Goal: Information Seeking & Learning: Learn about a topic

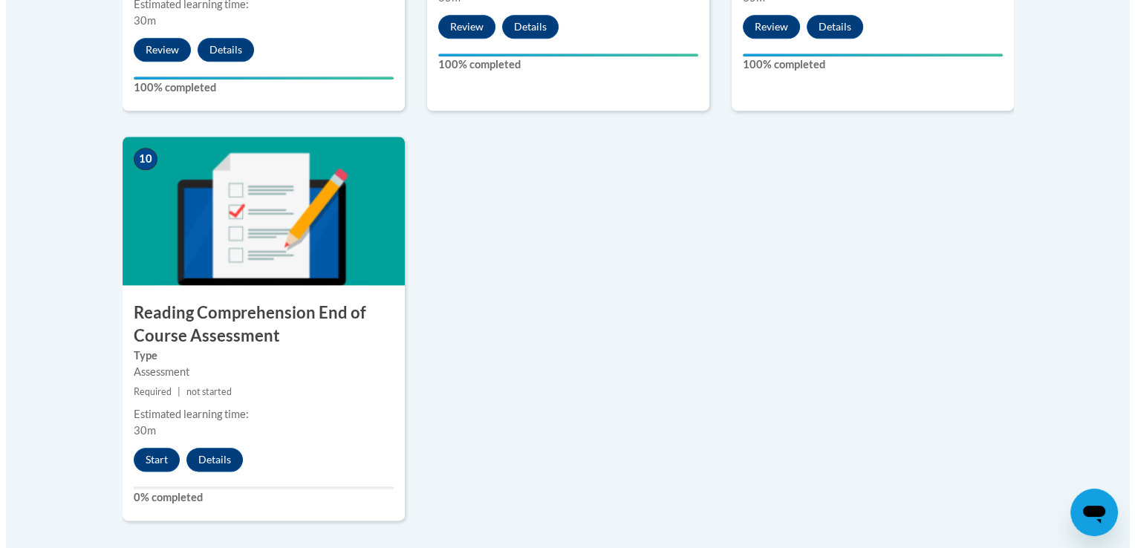
scroll to position [1638, 0]
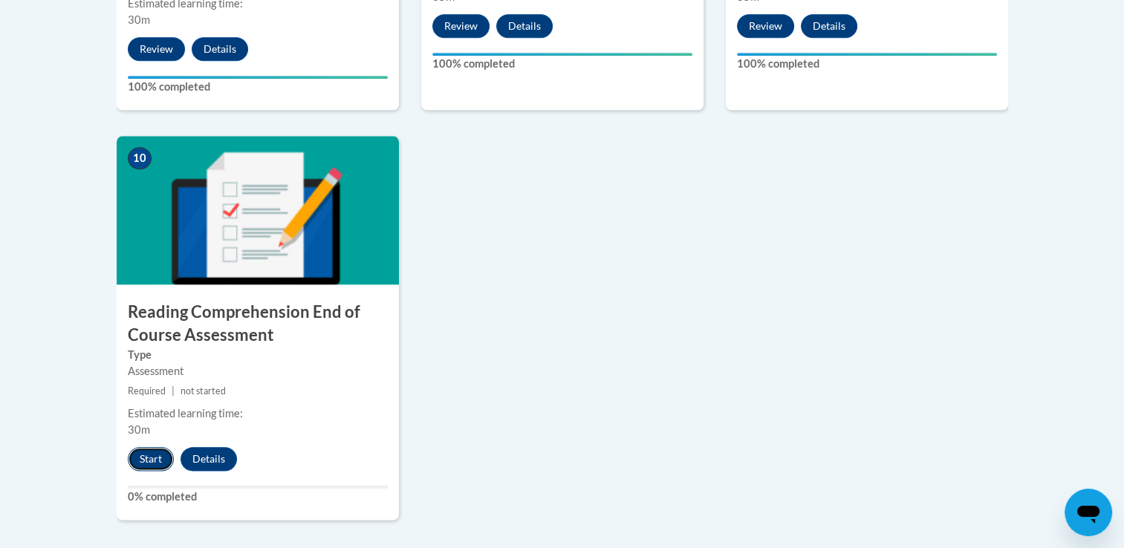
click at [146, 452] on button "Start" at bounding box center [151, 459] width 46 height 24
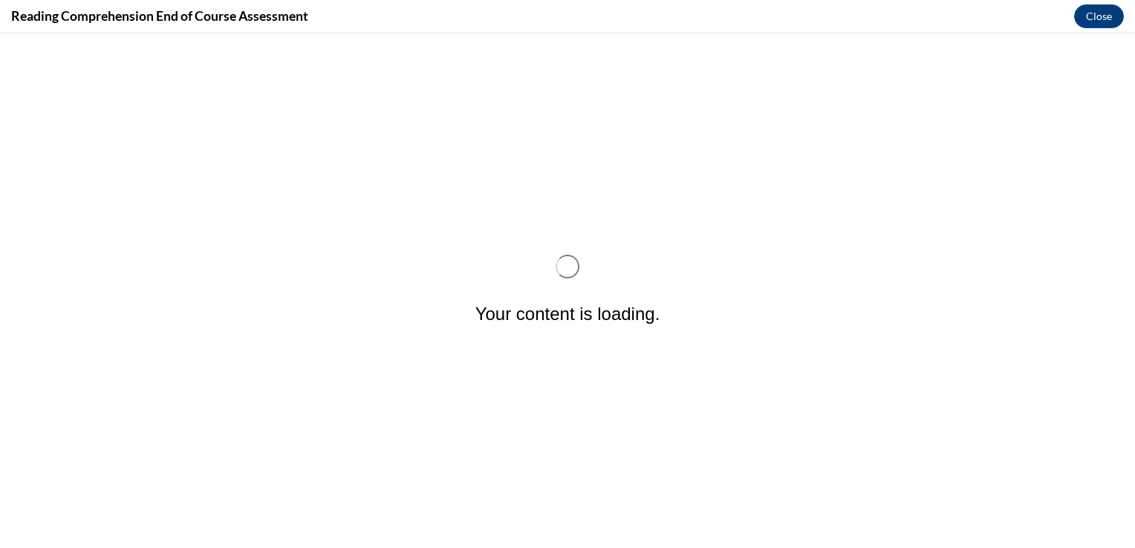
scroll to position [0, 0]
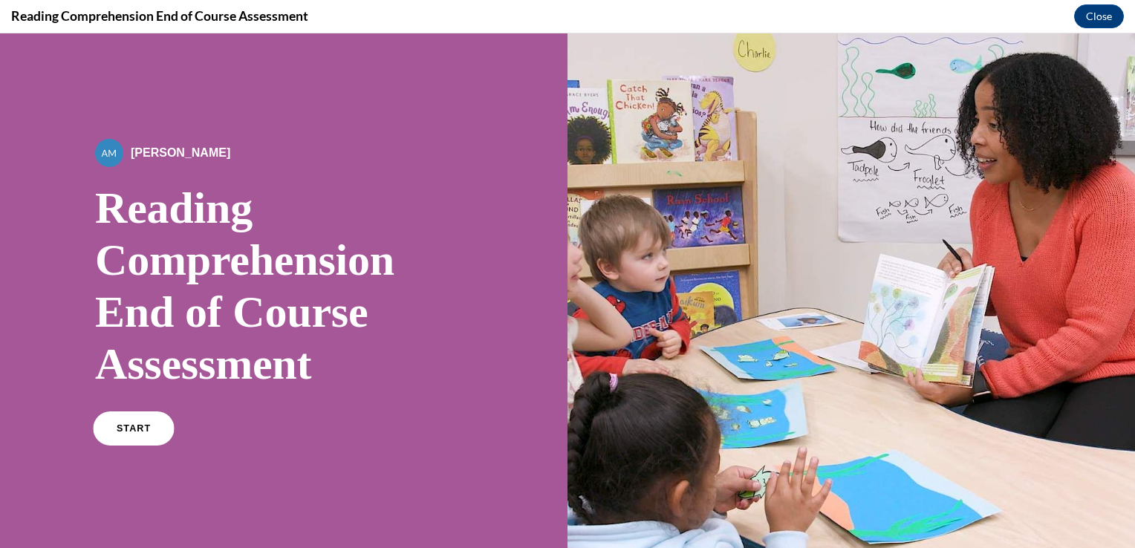
click at [138, 436] on link "START" at bounding box center [133, 429] width 81 height 34
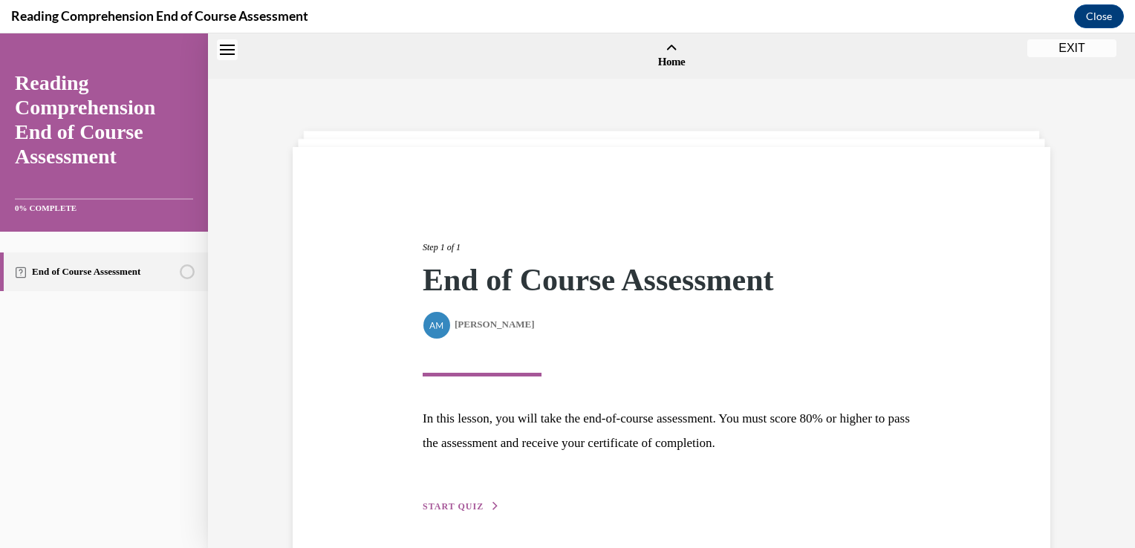
scroll to position [46, 0]
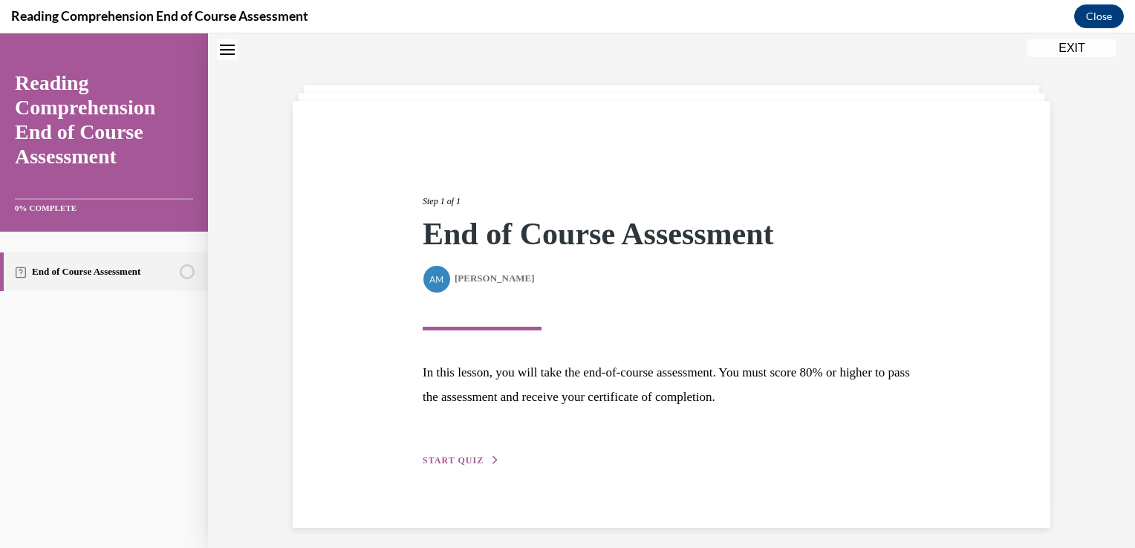
click at [449, 457] on span "START QUIZ" at bounding box center [453, 460] width 61 height 10
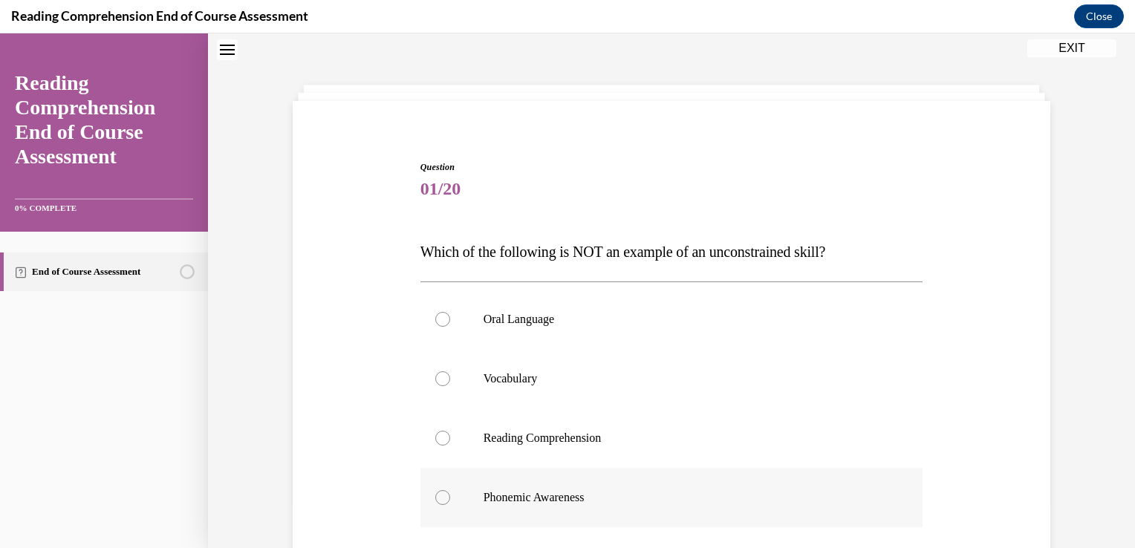
click at [435, 496] on div at bounding box center [442, 497] width 15 height 15
click at [435, 496] on input "Phonemic Awareness" at bounding box center [442, 497] width 15 height 15
radio input "true"
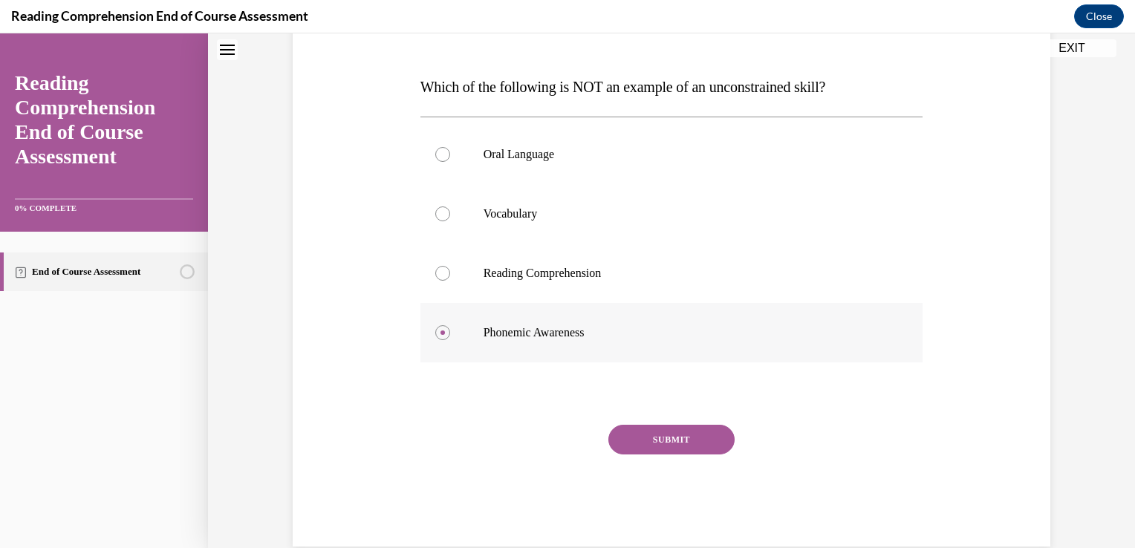
scroll to position [215, 0]
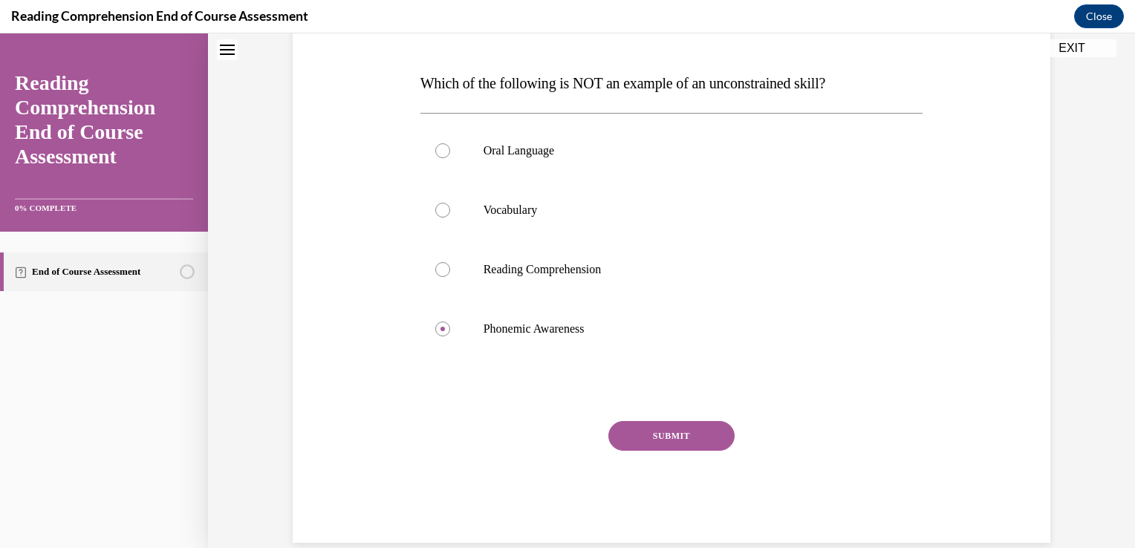
click at [672, 437] on button "SUBMIT" at bounding box center [671, 436] width 126 height 30
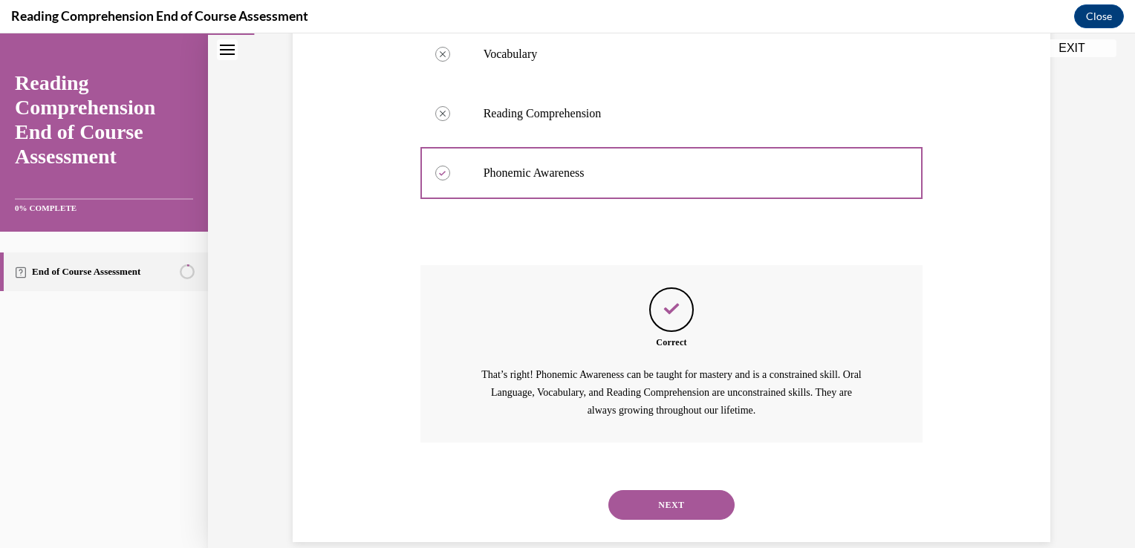
scroll to position [394, 0]
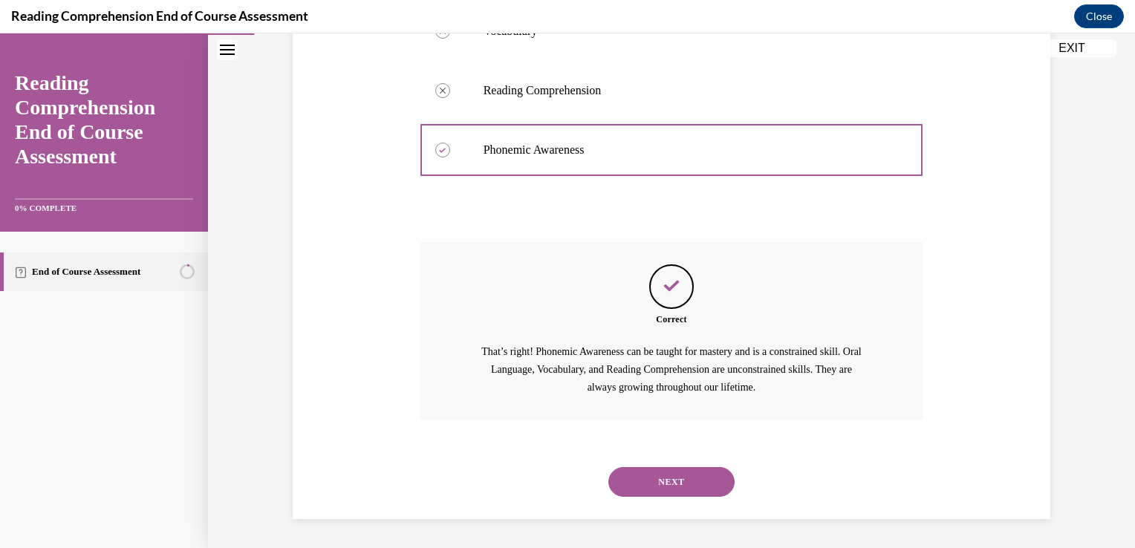
click at [665, 480] on button "NEXT" at bounding box center [671, 482] width 126 height 30
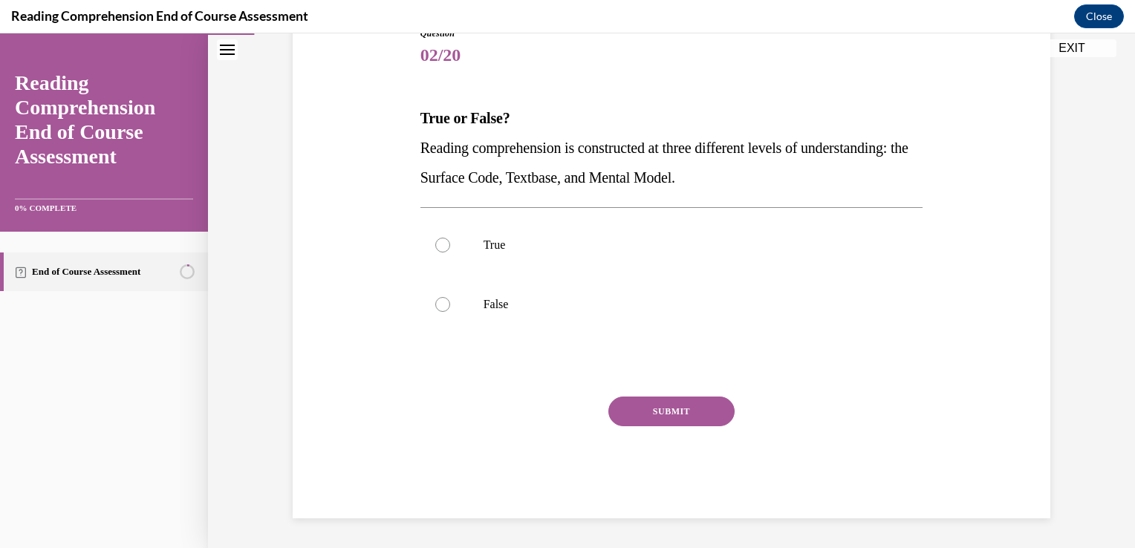
scroll to position [165, 0]
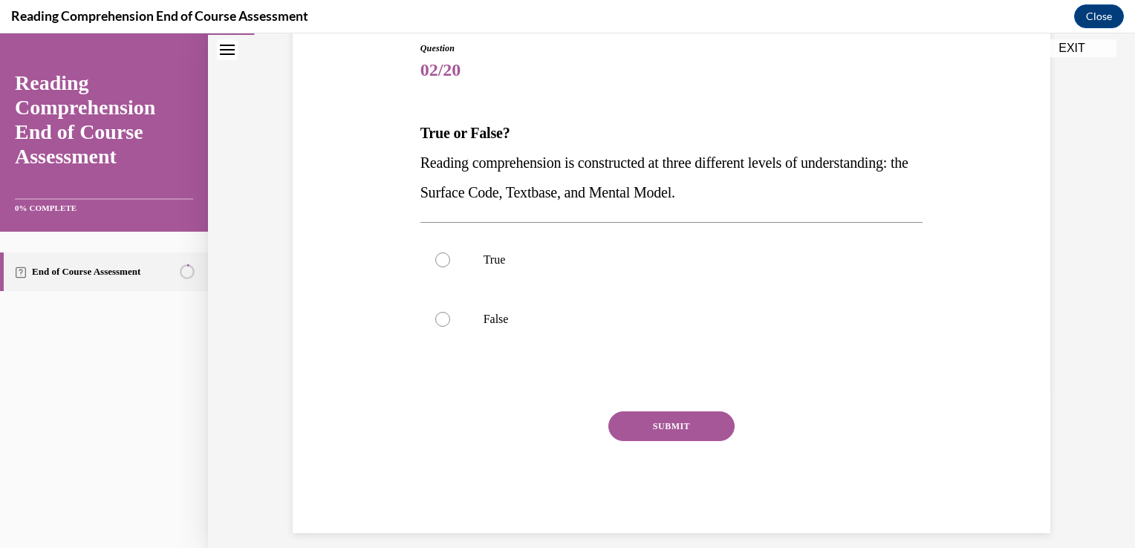
click at [546, 446] on div "SUBMIT" at bounding box center [671, 449] width 503 height 74
click at [435, 259] on div at bounding box center [442, 260] width 15 height 15
click at [435, 259] on input "True" at bounding box center [442, 260] width 15 height 15
radio input "true"
click at [646, 429] on button "SUBMIT" at bounding box center [671, 427] width 126 height 30
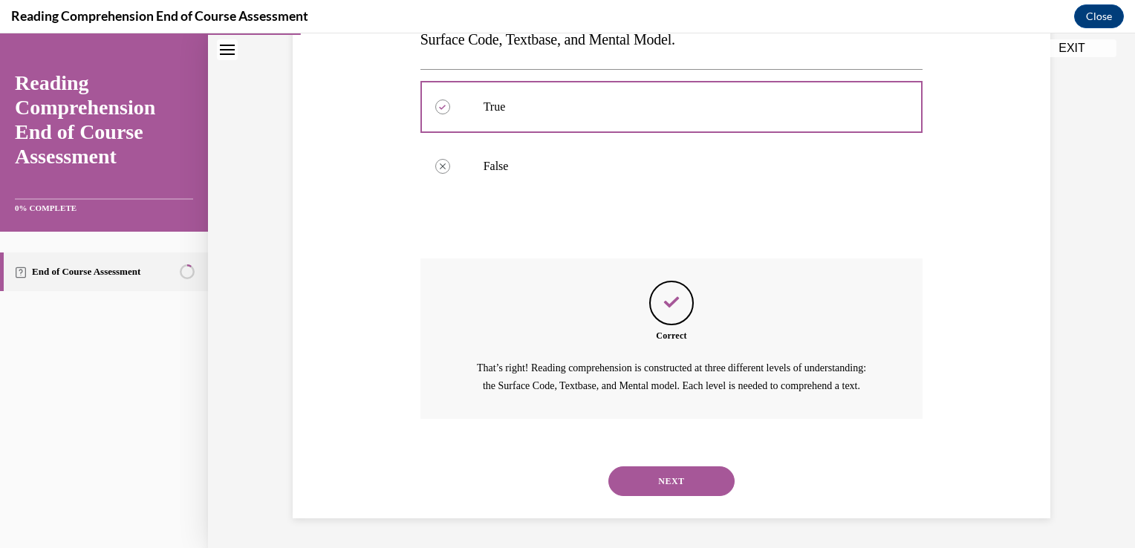
scroll to position [334, 0]
click at [648, 468] on button "NEXT" at bounding box center [671, 482] width 126 height 30
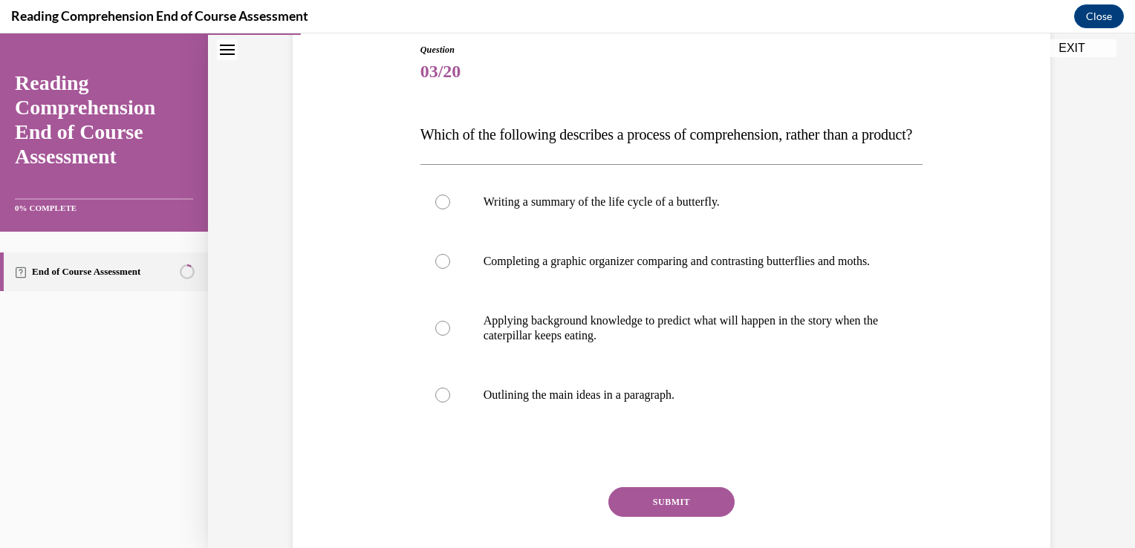
scroll to position [168, 0]
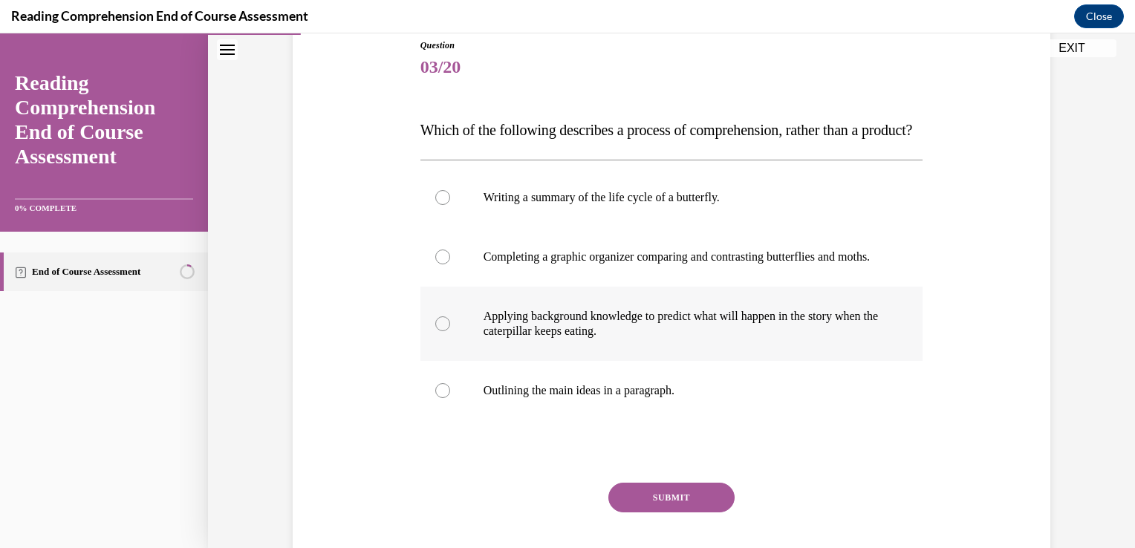
click at [439, 331] on div at bounding box center [442, 323] width 15 height 15
click at [439, 331] on input "Applying background knowledge to predict what will happen in the story when the…" at bounding box center [442, 323] width 15 height 15
radio input "true"
click at [646, 513] on button "SUBMIT" at bounding box center [671, 498] width 126 height 30
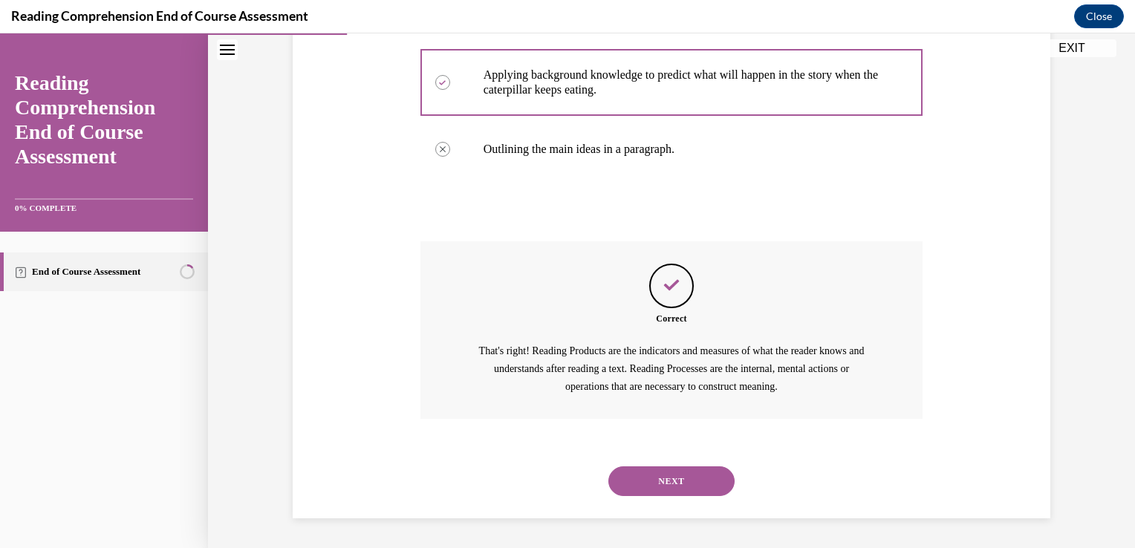
scroll to position [453, 0]
click at [653, 481] on button "NEXT" at bounding box center [671, 482] width 126 height 30
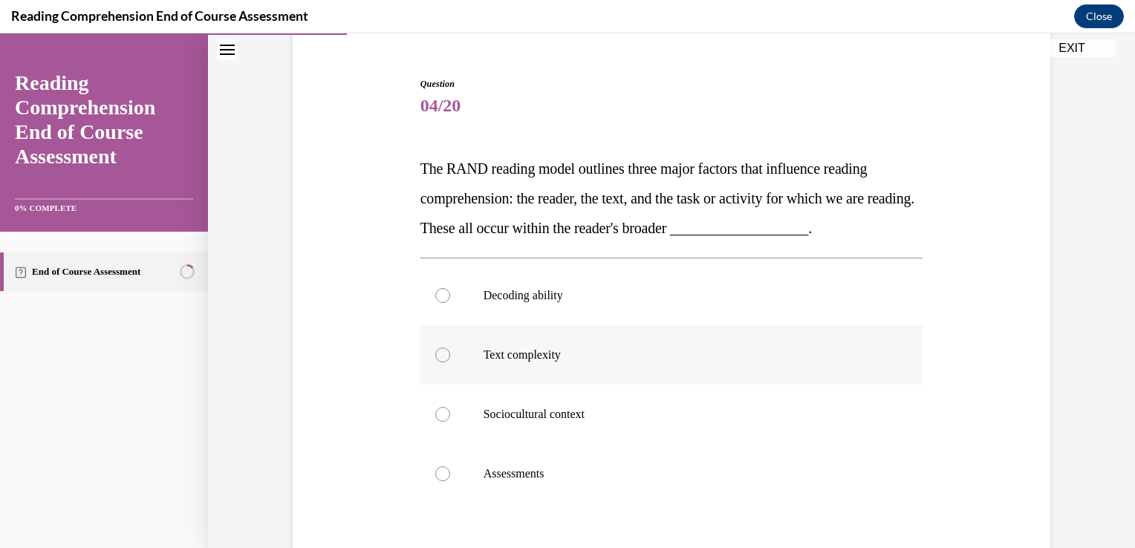
scroll to position [130, 0]
click at [437, 413] on div at bounding box center [442, 413] width 15 height 15
click at [437, 413] on input "Sociocultural context" at bounding box center [442, 413] width 15 height 15
radio input "true"
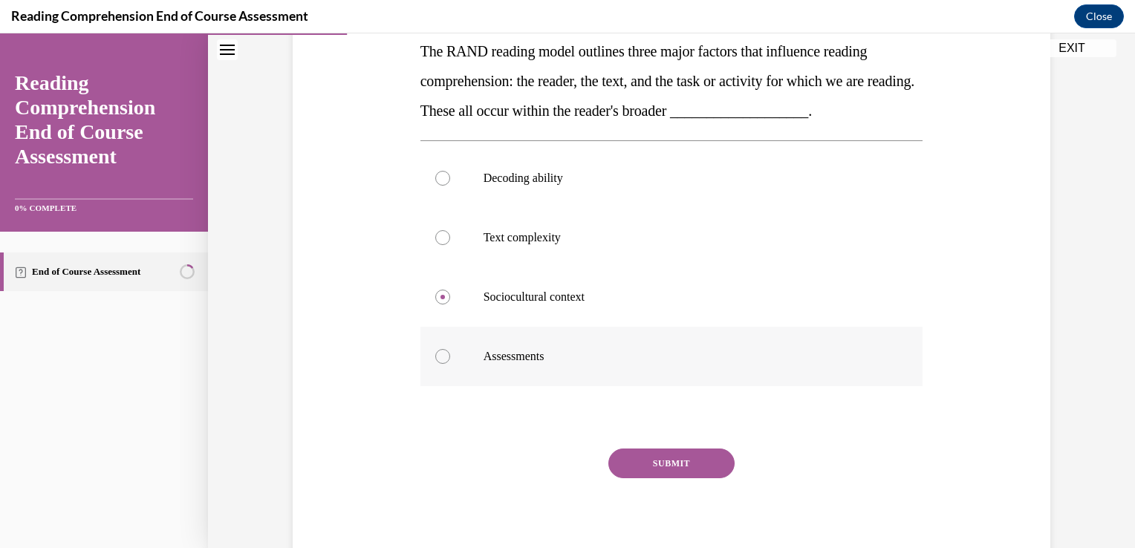
scroll to position [281, 0]
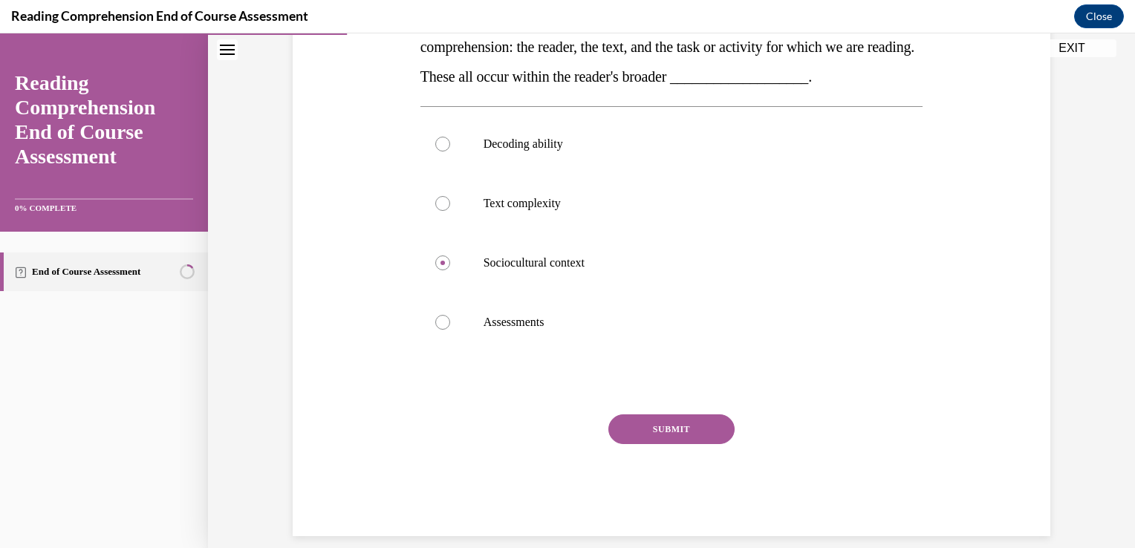
click at [647, 430] on button "SUBMIT" at bounding box center [671, 430] width 126 height 30
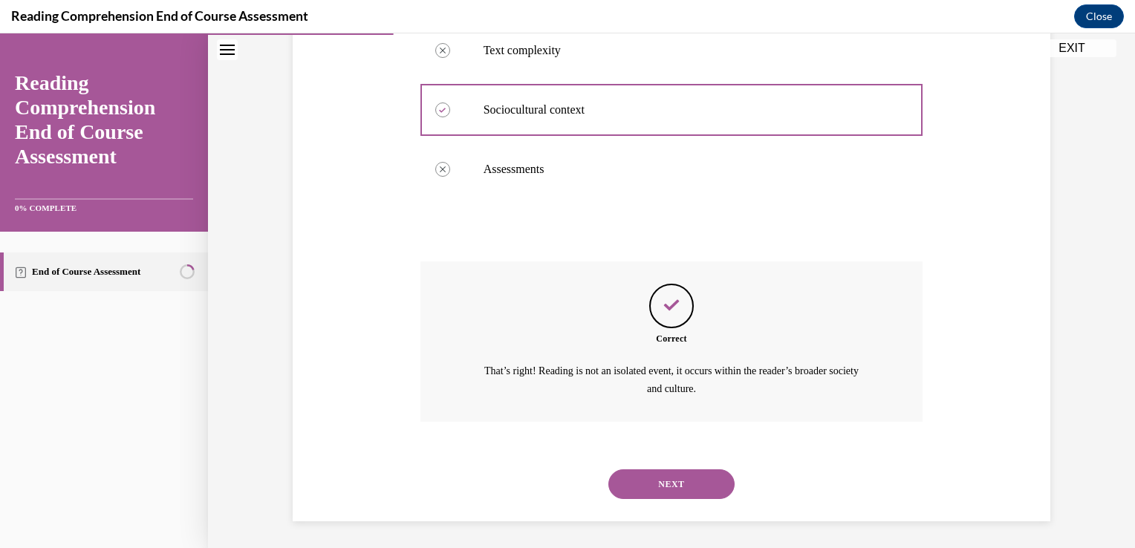
scroll to position [436, 0]
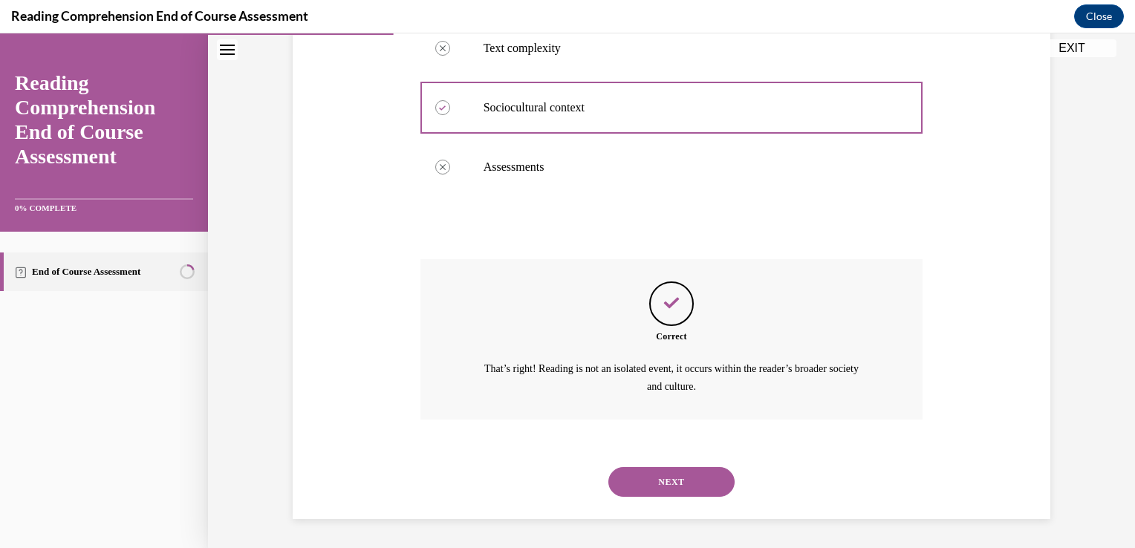
click at [675, 477] on button "NEXT" at bounding box center [671, 482] width 126 height 30
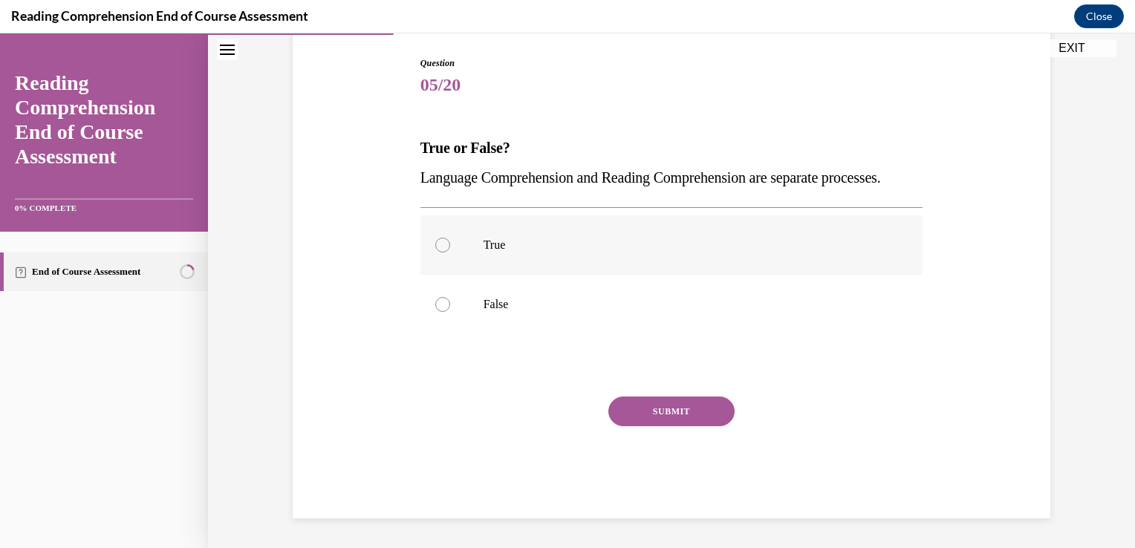
click at [437, 253] on div at bounding box center [442, 245] width 15 height 15
click at [437, 253] on input "True" at bounding box center [442, 245] width 15 height 15
radio input "true"
click at [437, 312] on div at bounding box center [442, 304] width 15 height 15
click at [437, 312] on input "False" at bounding box center [442, 304] width 15 height 15
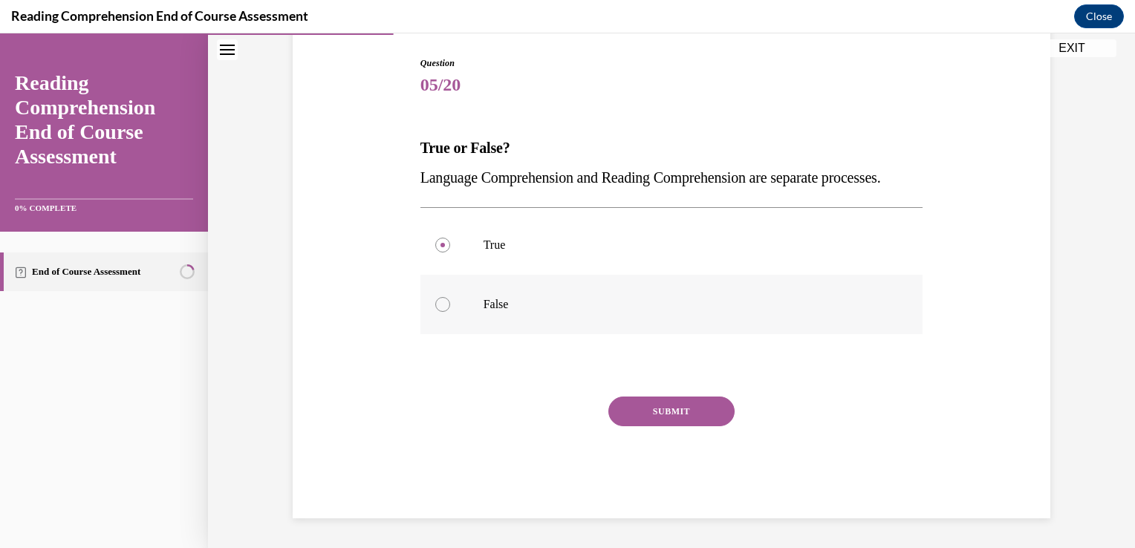
radio input "true"
click at [665, 424] on button "SUBMIT" at bounding box center [671, 412] width 126 height 30
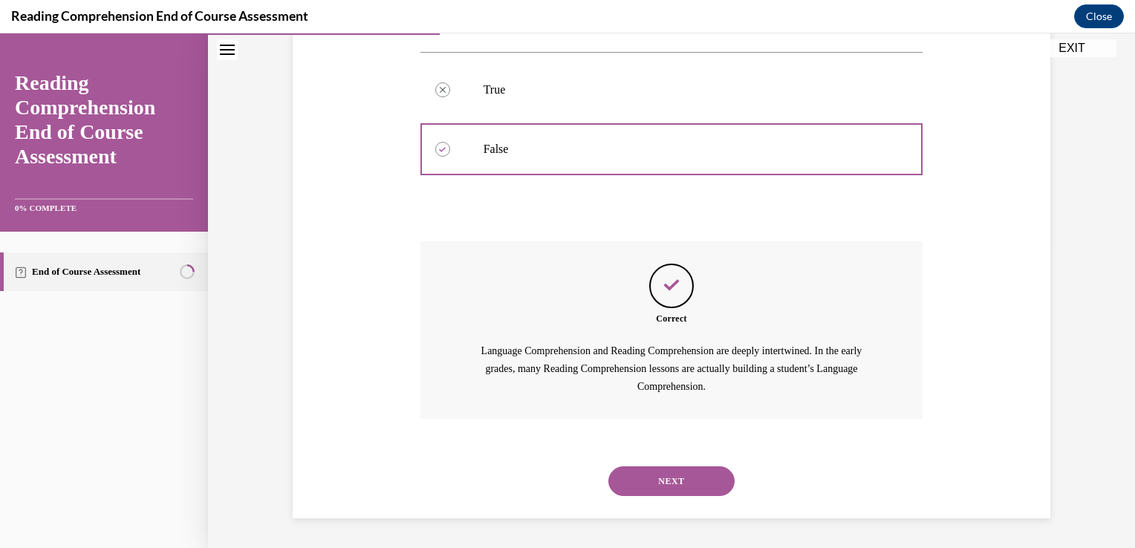
scroll to position [334, 0]
click at [657, 475] on button "NEXT" at bounding box center [671, 482] width 126 height 30
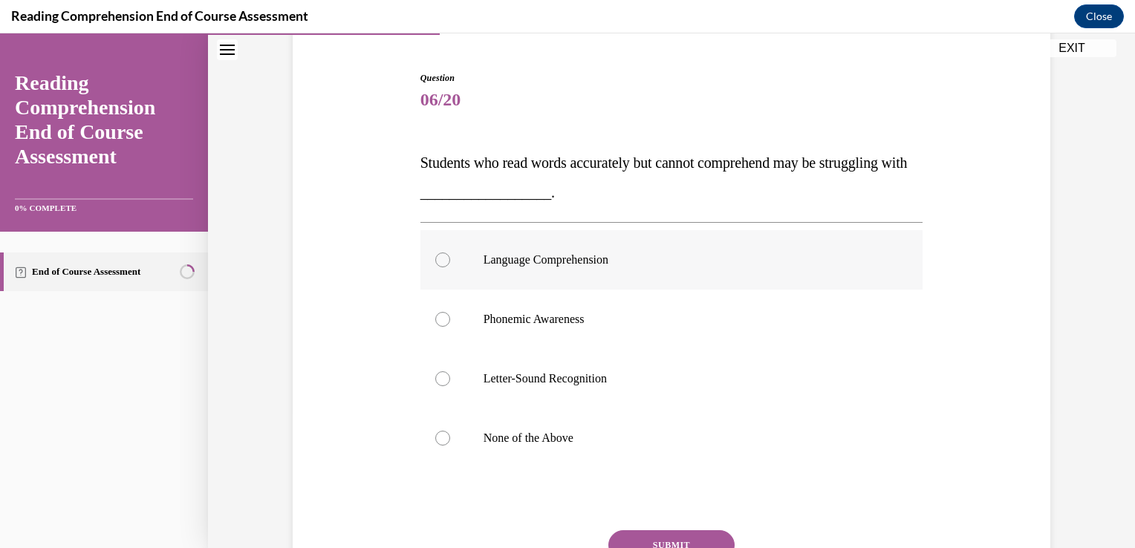
scroll to position [138, 0]
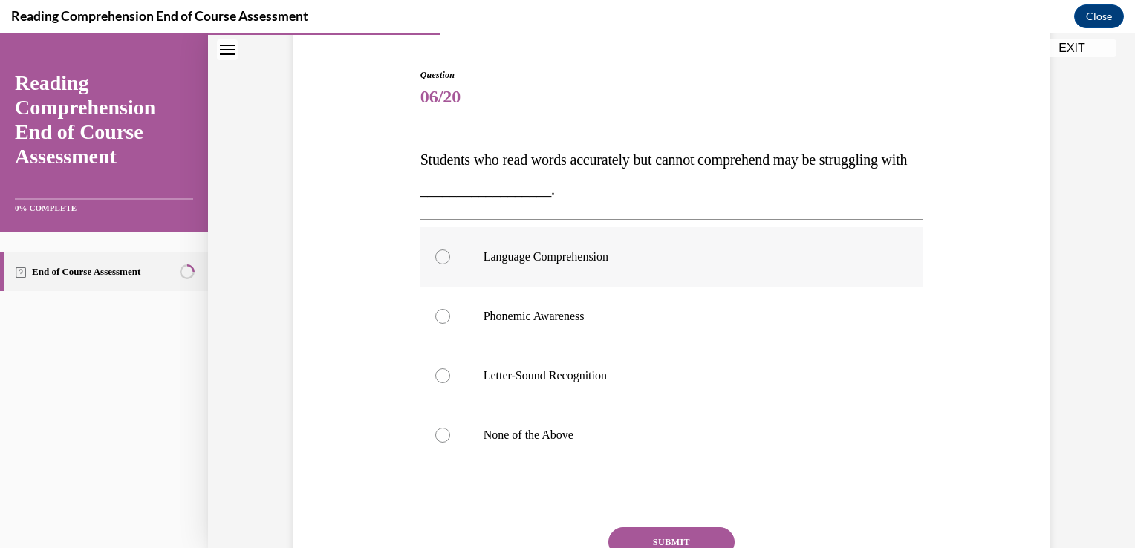
click at [441, 255] on div at bounding box center [442, 257] width 15 height 15
click at [441, 255] on input "Language Comprehension" at bounding box center [442, 257] width 15 height 15
radio input "true"
click at [654, 531] on button "SUBMIT" at bounding box center [671, 542] width 126 height 30
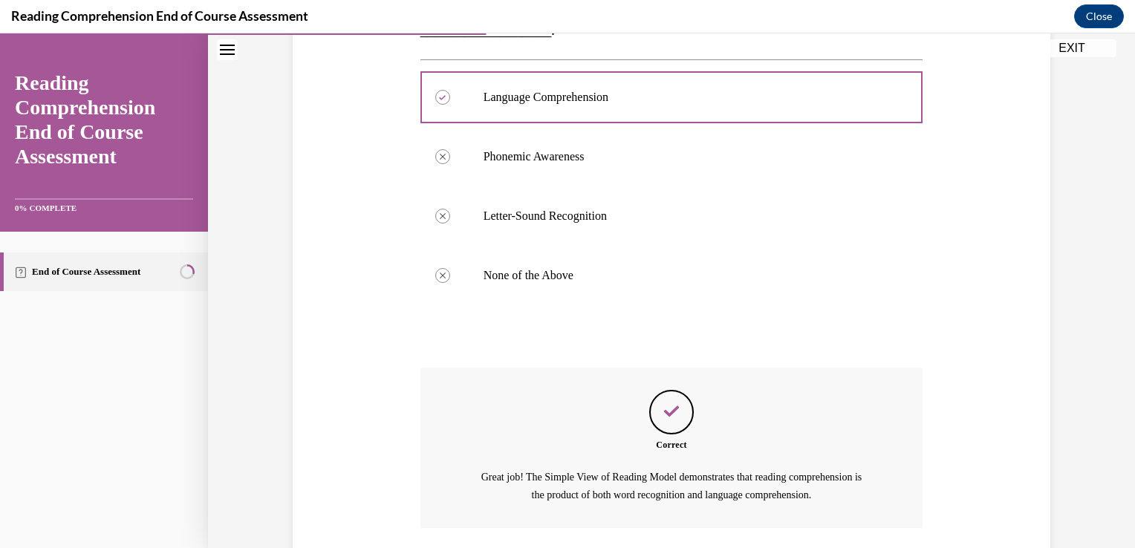
scroll to position [406, 0]
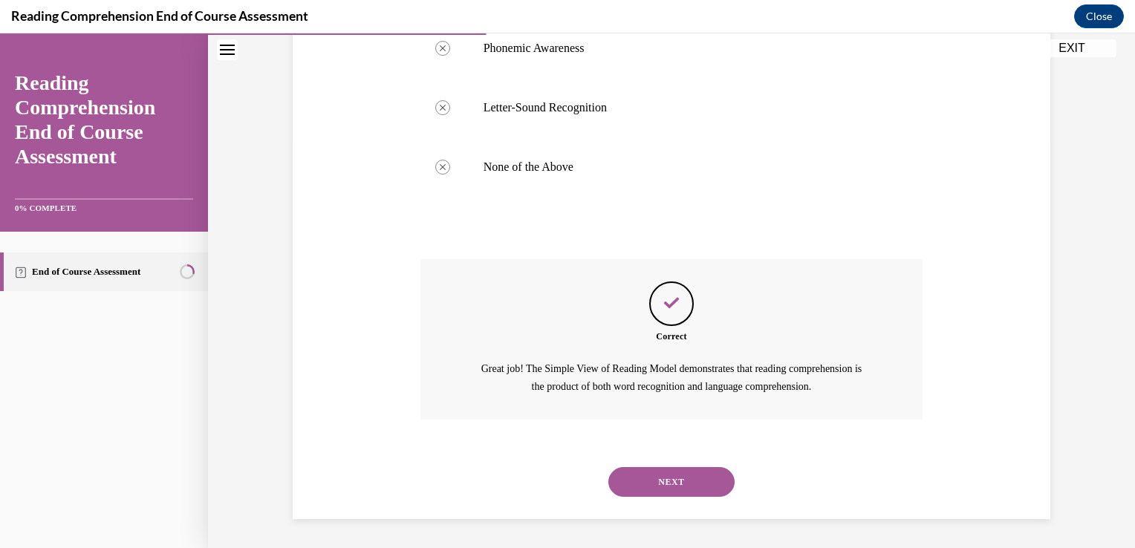
click at [654, 477] on button "NEXT" at bounding box center [671, 482] width 126 height 30
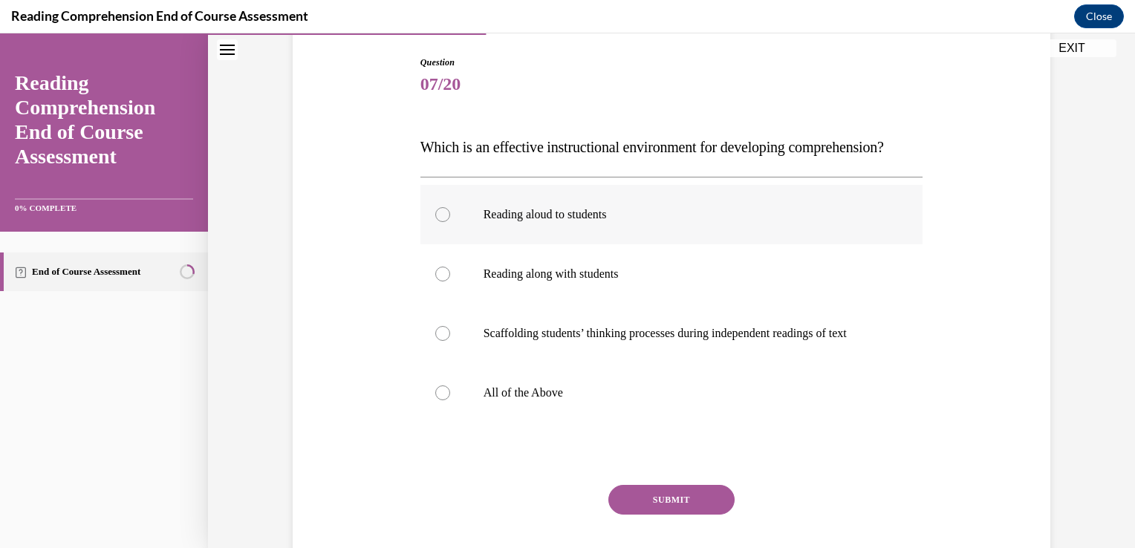
scroll to position [152, 0]
click at [437, 400] on div at bounding box center [442, 392] width 15 height 15
click at [437, 400] on input "All of the Above" at bounding box center [442, 392] width 15 height 15
radio input "true"
click at [651, 514] on button "SUBMIT" at bounding box center [671, 499] width 126 height 30
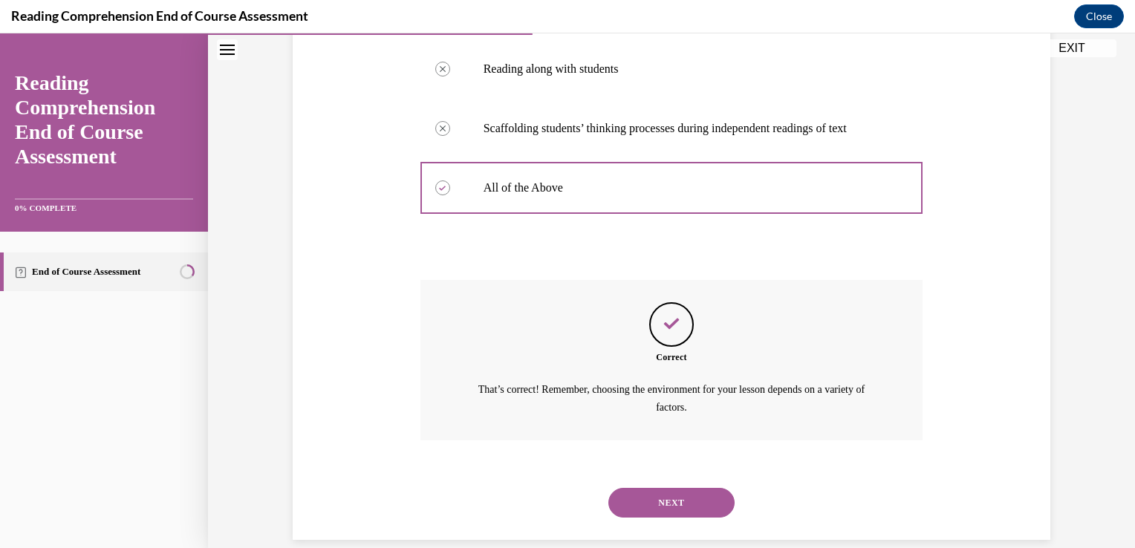
scroll to position [406, 0]
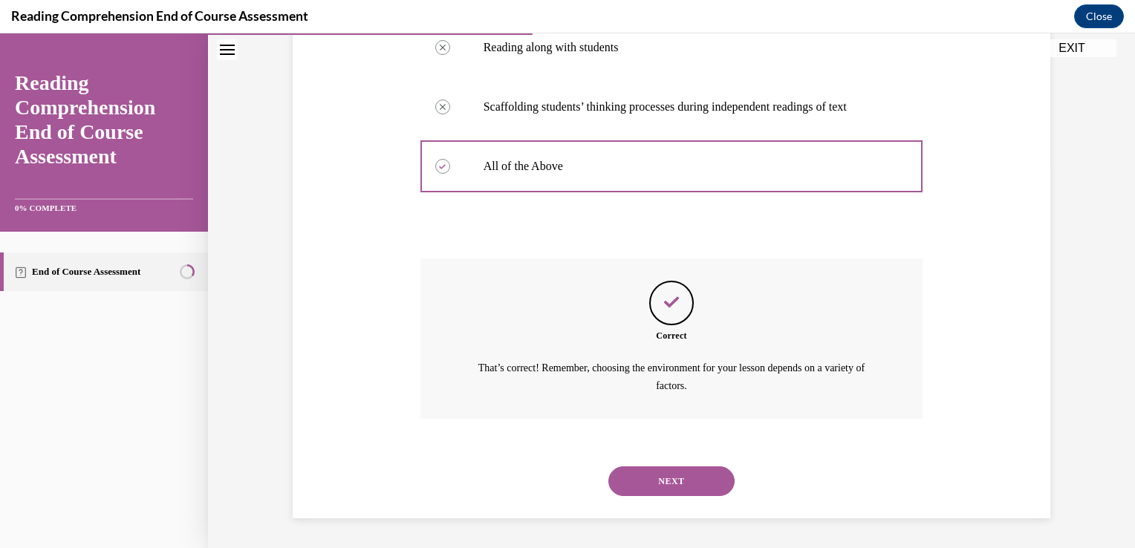
click at [661, 484] on button "NEXT" at bounding box center [671, 482] width 126 height 30
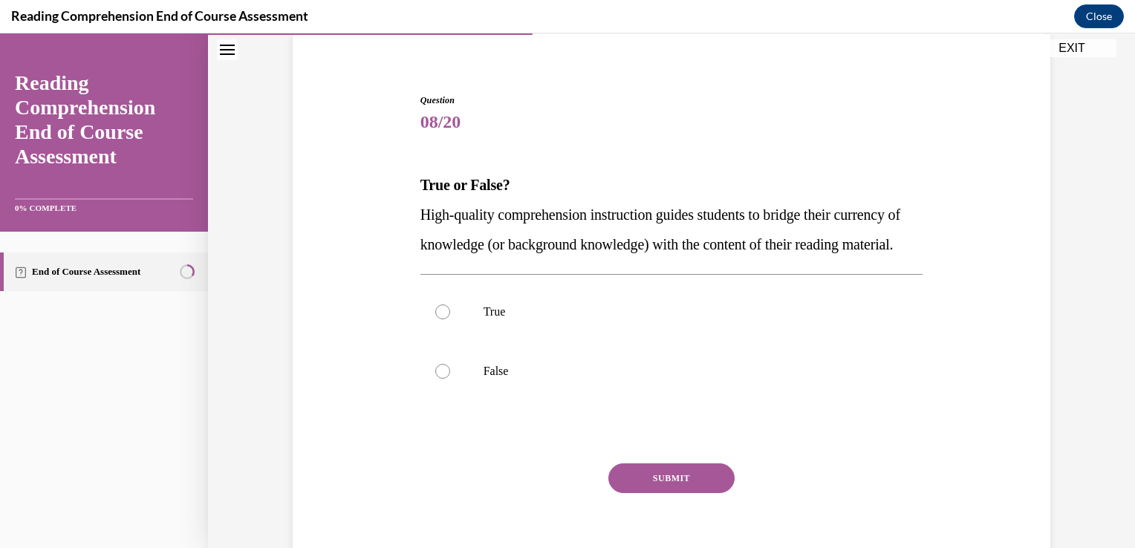
scroll to position [119, 0]
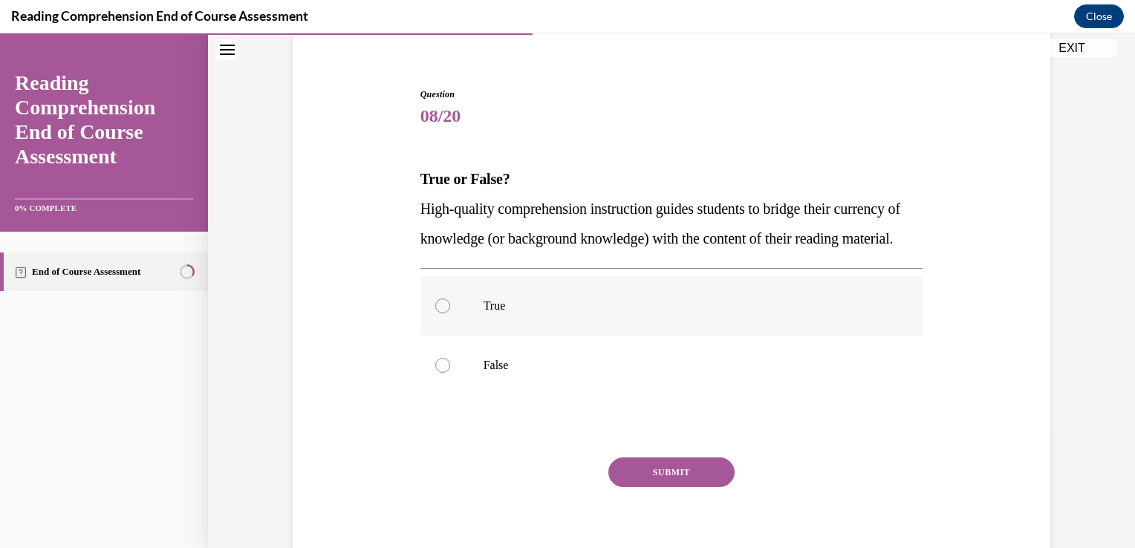
click at [441, 314] on div at bounding box center [442, 306] width 15 height 15
click at [441, 314] on input "True" at bounding box center [442, 306] width 15 height 15
radio input "true"
click at [656, 487] on button "SUBMIT" at bounding box center [671, 473] width 126 height 30
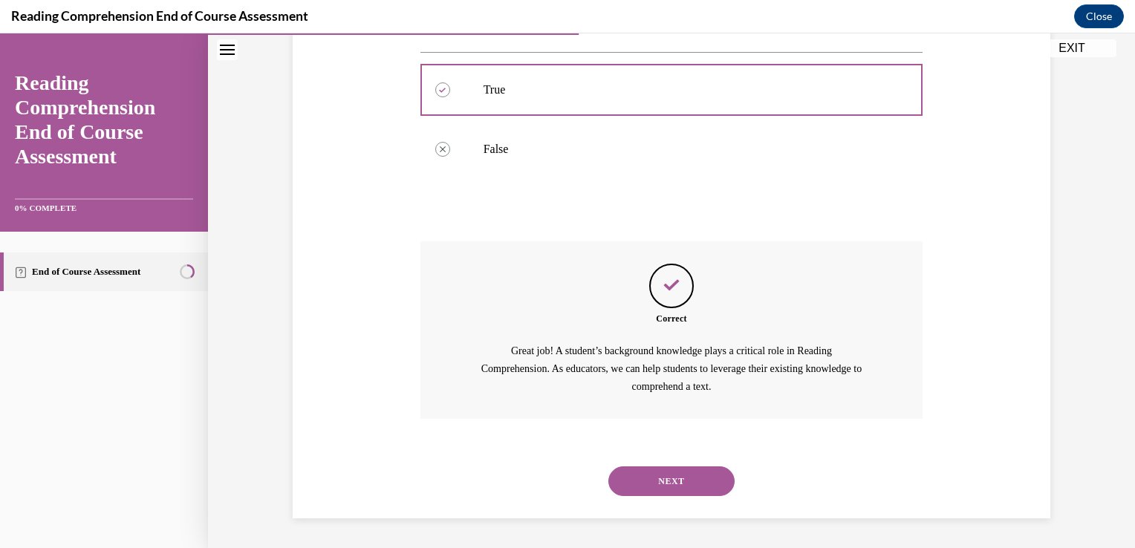
scroll to position [364, 0]
click at [666, 483] on button "NEXT" at bounding box center [671, 482] width 126 height 30
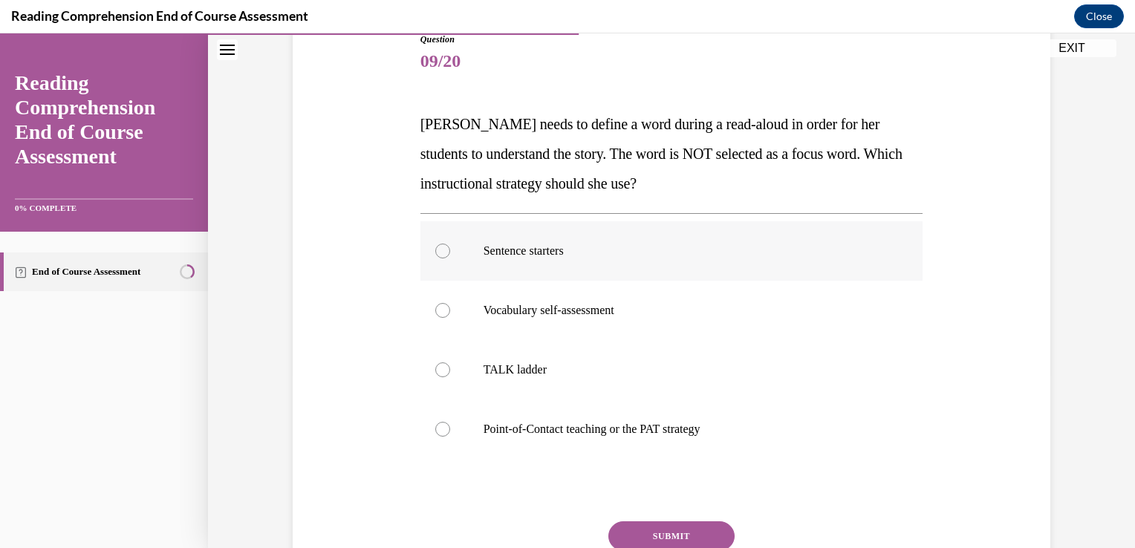
scroll to position [175, 0]
click at [438, 426] on div at bounding box center [442, 428] width 15 height 15
click at [438, 426] on input "Point-of-Contact teaching or the PAT strategy" at bounding box center [442, 428] width 15 height 15
radio input "true"
click at [673, 536] on button "SUBMIT" at bounding box center [671, 536] width 126 height 30
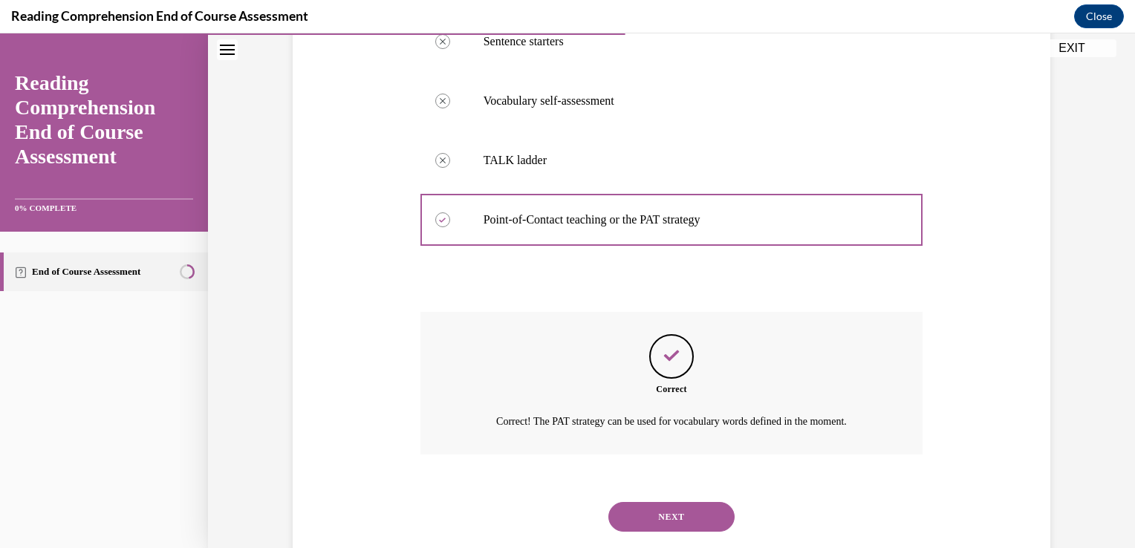
scroll to position [418, 0]
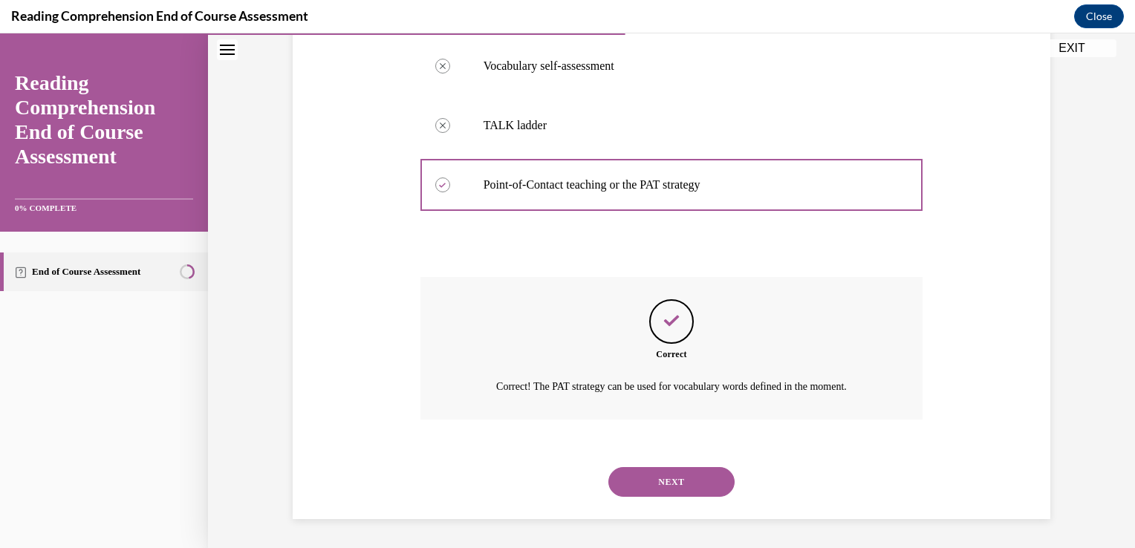
click at [660, 487] on button "NEXT" at bounding box center [671, 482] width 126 height 30
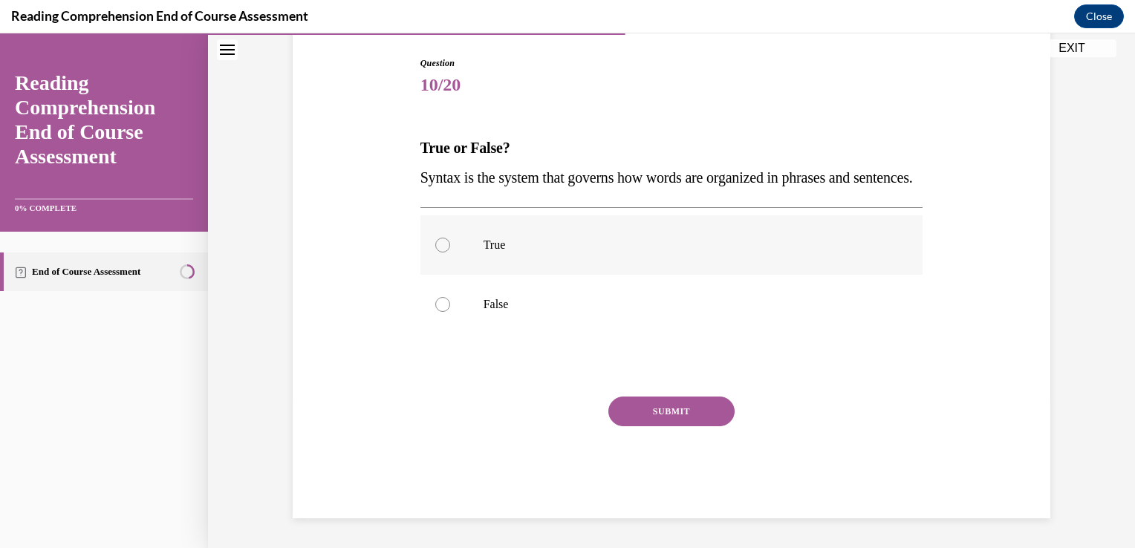
click at [438, 253] on div at bounding box center [442, 245] width 15 height 15
click at [438, 253] on input "True" at bounding box center [442, 245] width 15 height 15
radio input "true"
click at [652, 420] on button "SUBMIT" at bounding box center [671, 412] width 126 height 30
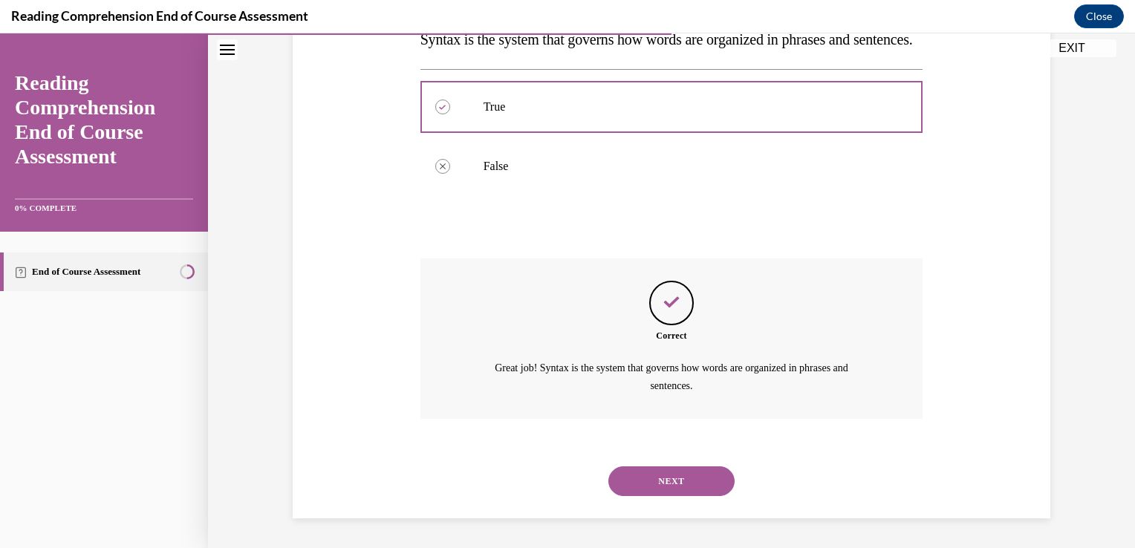
scroll to position [317, 0]
click at [660, 477] on button "NEXT" at bounding box center [671, 482] width 126 height 30
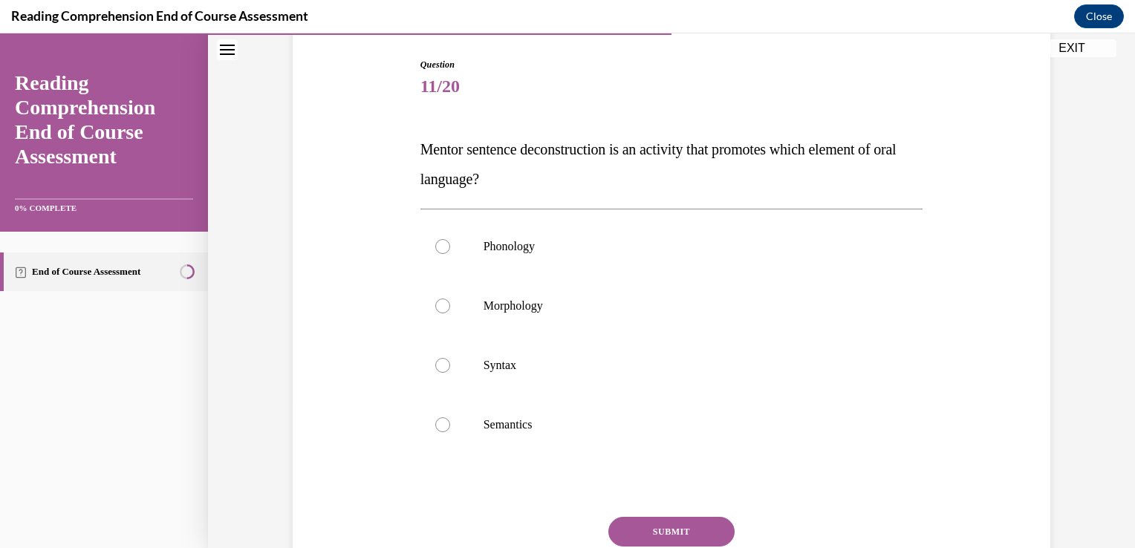
scroll to position [154, 0]
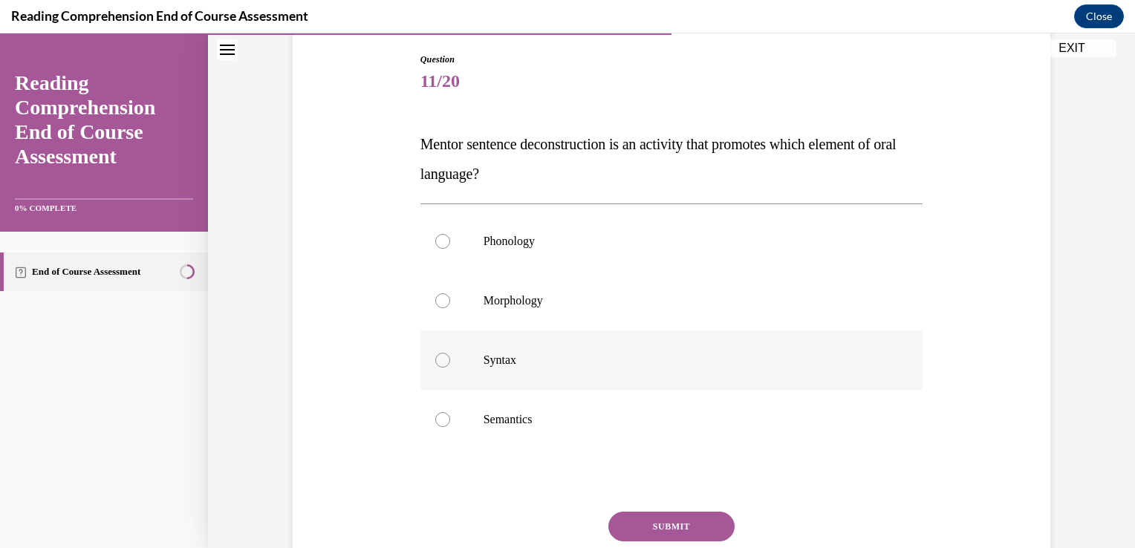
click at [443, 358] on div at bounding box center [442, 360] width 15 height 15
click at [443, 358] on input "Syntax" at bounding box center [442, 360] width 15 height 15
radio input "true"
click at [657, 523] on button "SUBMIT" at bounding box center [671, 527] width 126 height 30
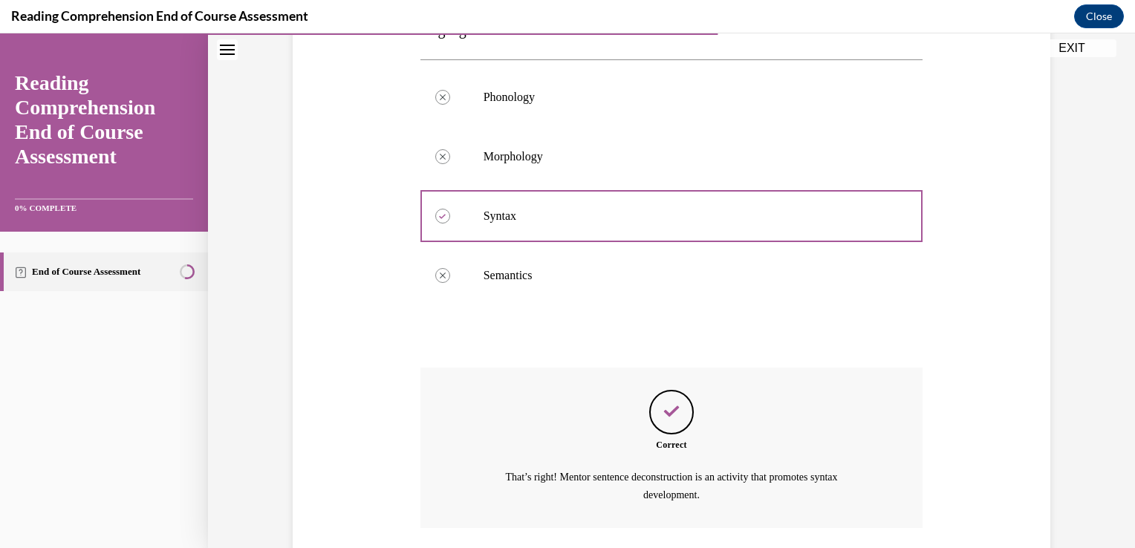
scroll to position [406, 0]
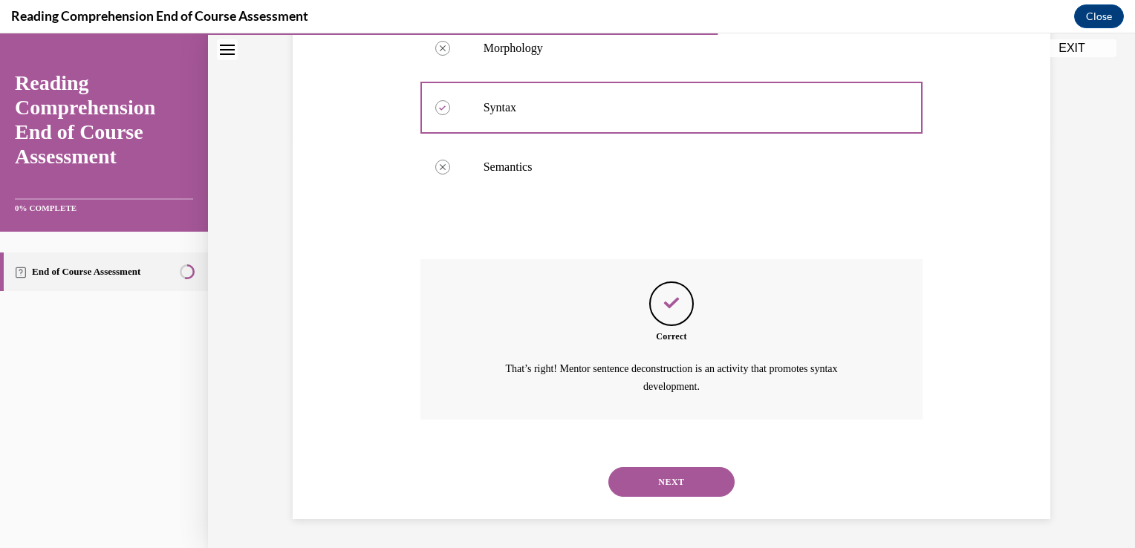
click at [663, 478] on button "NEXT" at bounding box center [671, 482] width 126 height 30
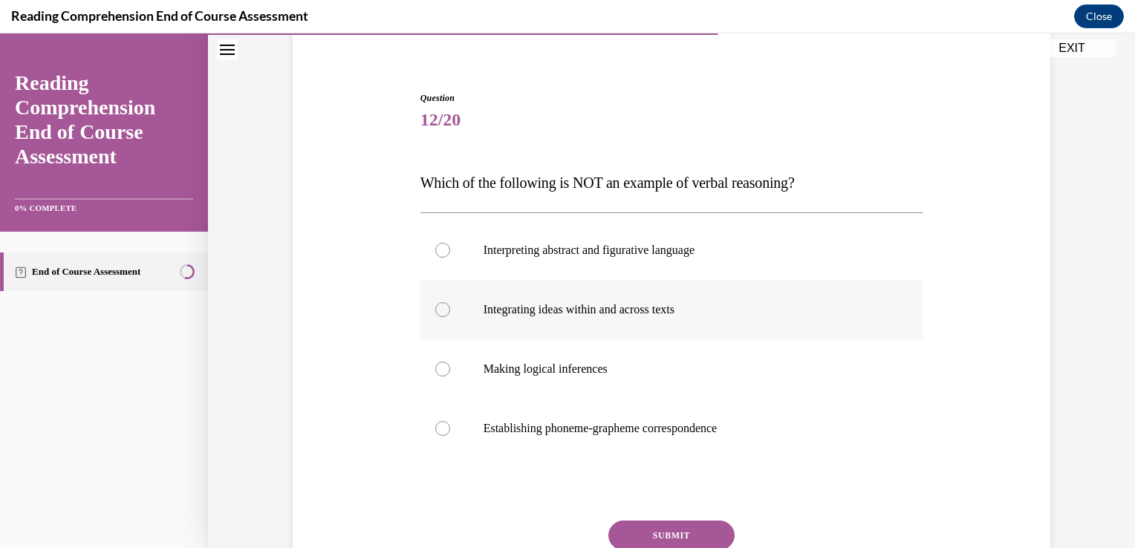
scroll to position [122, 0]
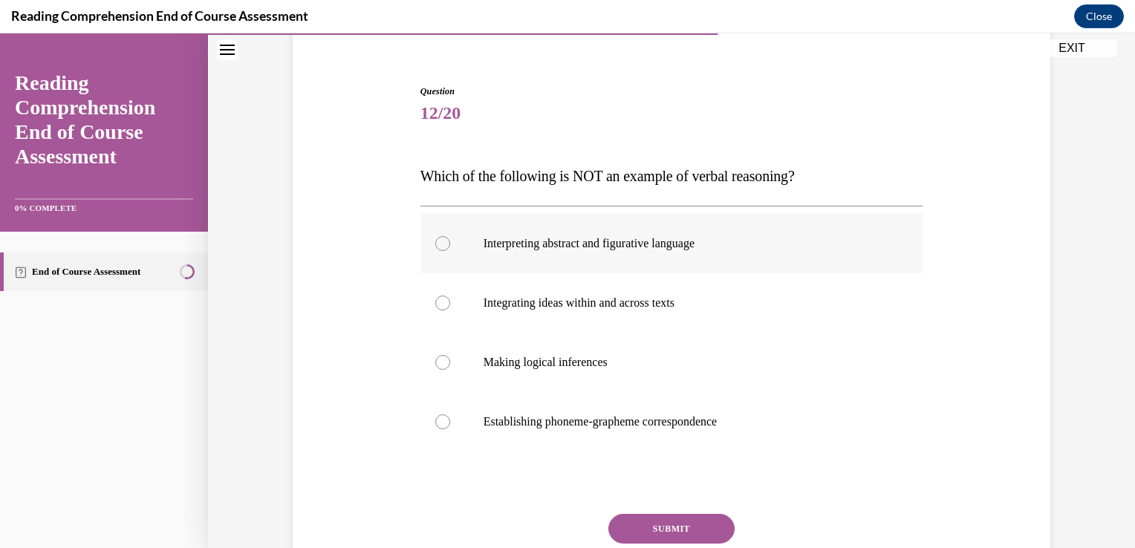
click at [427, 240] on label "Interpreting abstract and figurative language" at bounding box center [671, 243] width 503 height 59
click at [435, 240] on input "Interpreting abstract and figurative language" at bounding box center [442, 243] width 15 height 15
radio input "true"
click at [441, 418] on div at bounding box center [442, 422] width 15 height 15
click at [441, 418] on input "Establishing phoneme-grapheme correspondence" at bounding box center [442, 422] width 15 height 15
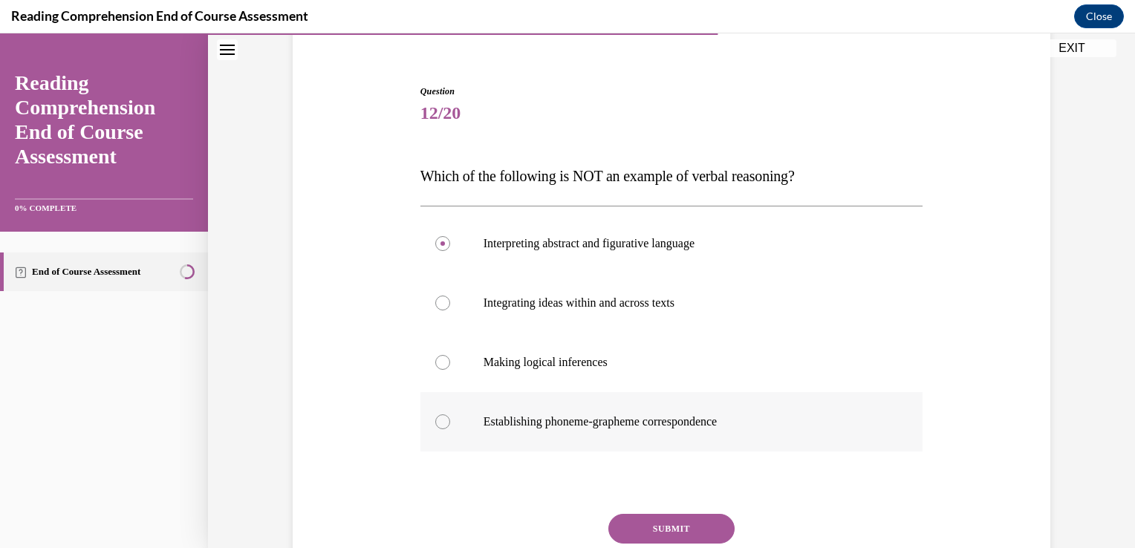
radio input "true"
click at [657, 533] on button "SUBMIT" at bounding box center [671, 529] width 126 height 30
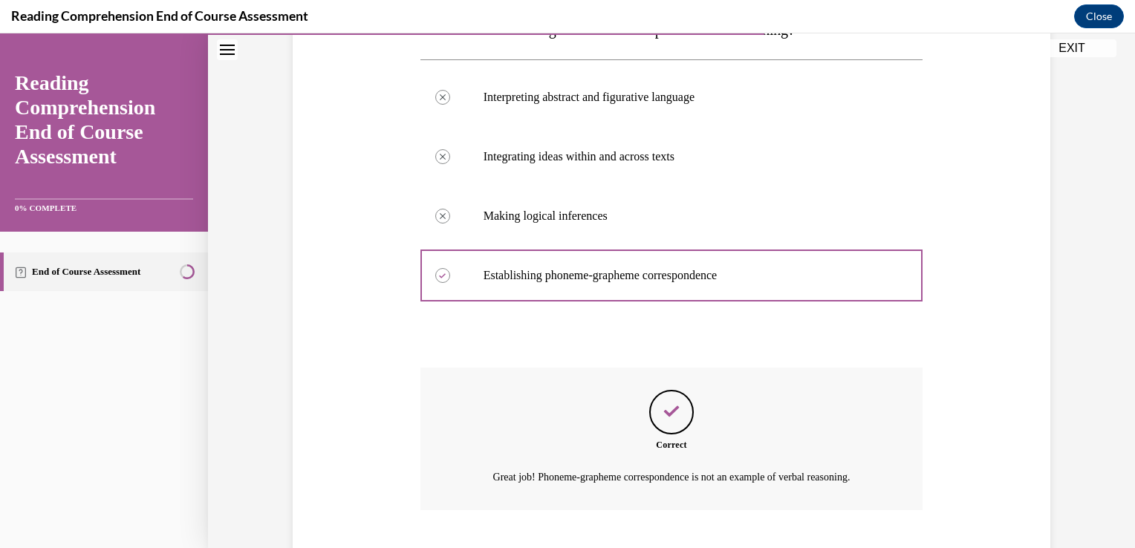
scroll to position [359, 0]
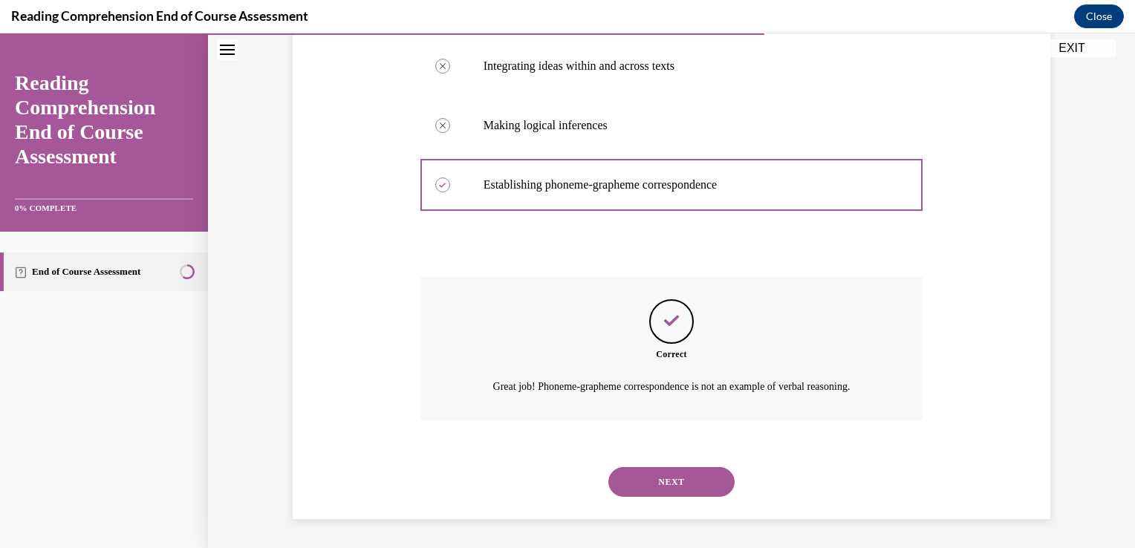
click at [663, 478] on button "NEXT" at bounding box center [671, 482] width 126 height 30
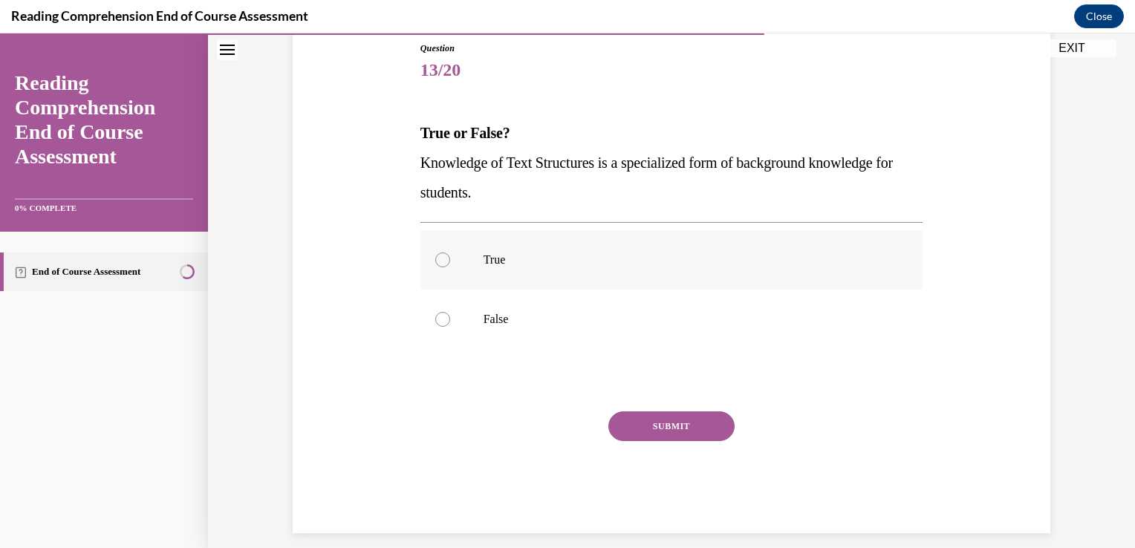
click at [436, 256] on div at bounding box center [442, 260] width 15 height 15
click at [436, 256] on input "True" at bounding box center [442, 260] width 15 height 15
radio input "true"
click at [650, 428] on button "SUBMIT" at bounding box center [671, 427] width 126 height 30
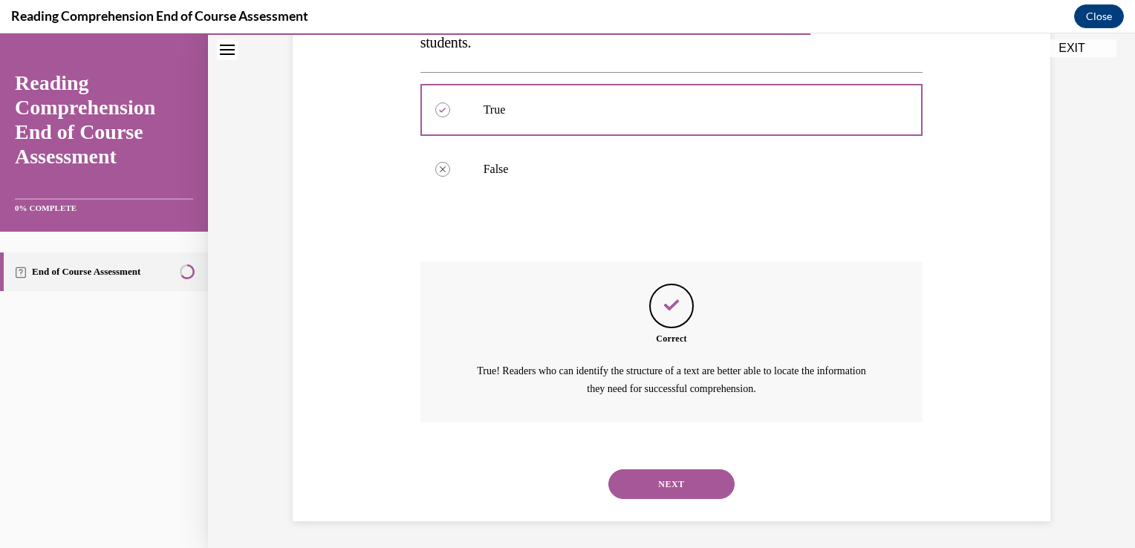
scroll to position [317, 0]
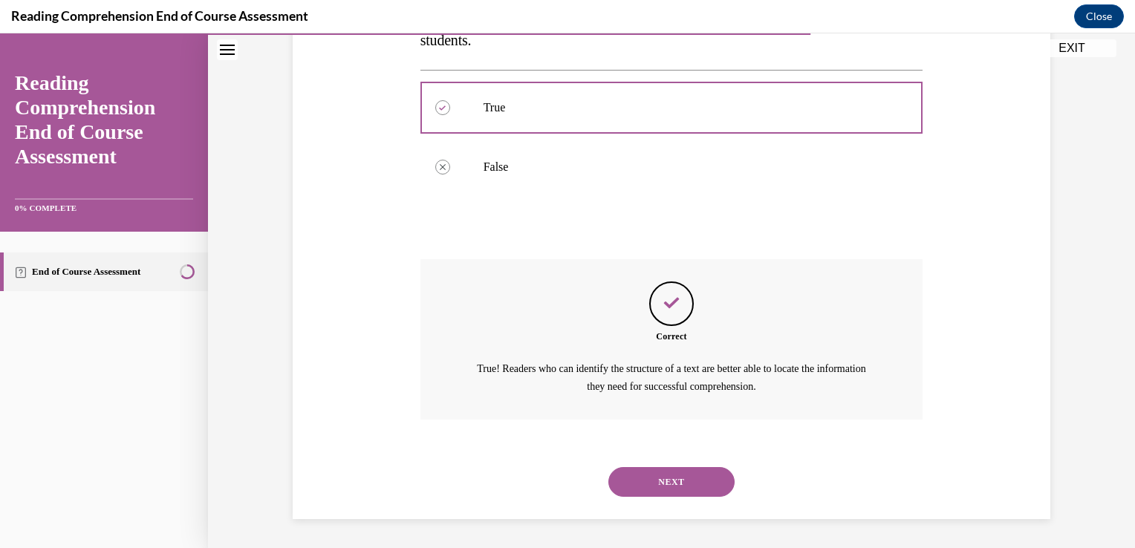
click at [678, 477] on button "NEXT" at bounding box center [671, 482] width 126 height 30
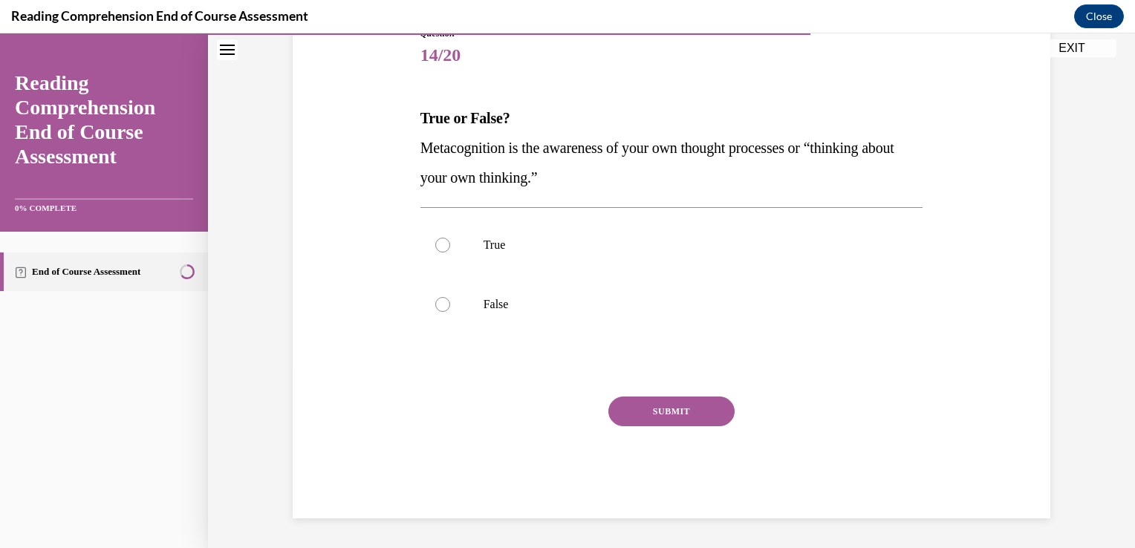
scroll to position [165, 0]
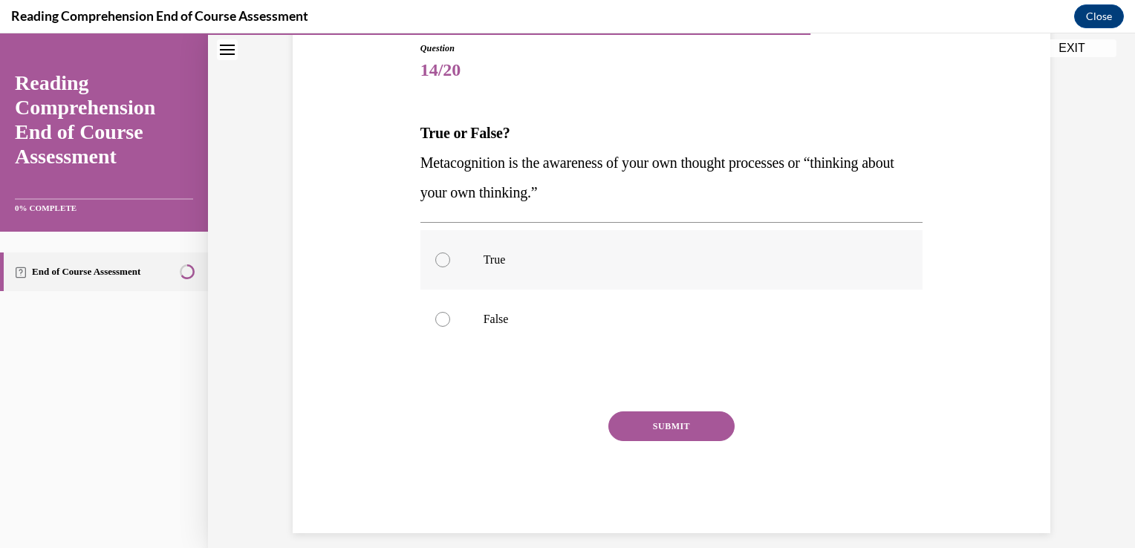
click at [435, 253] on div at bounding box center [442, 260] width 15 height 15
click at [435, 253] on input "True" at bounding box center [442, 260] width 15 height 15
radio input "true"
click at [669, 425] on button "SUBMIT" at bounding box center [671, 427] width 126 height 30
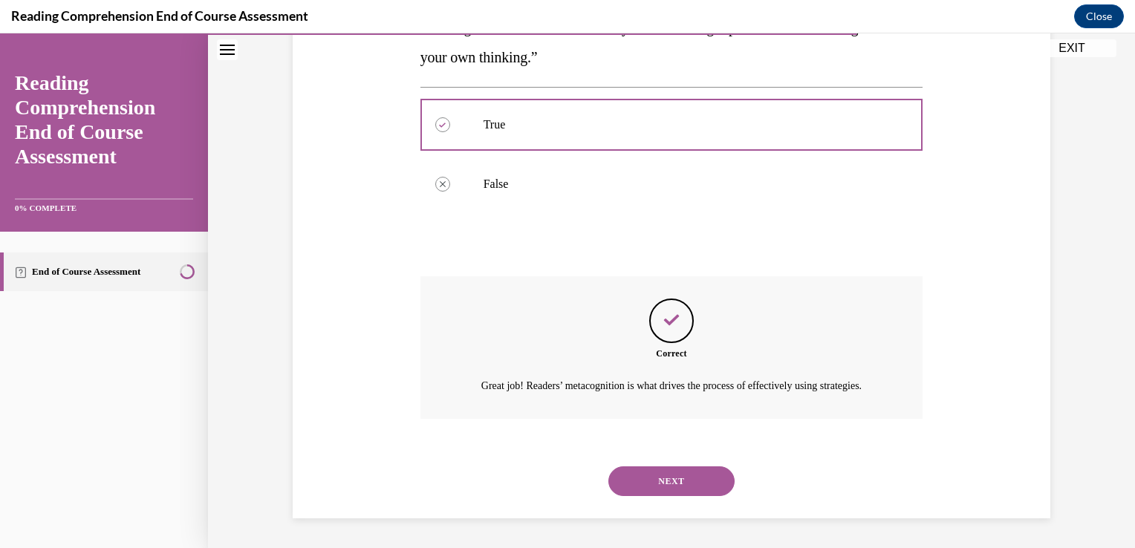
scroll to position [317, 0]
click at [659, 480] on button "NEXT" at bounding box center [671, 482] width 126 height 30
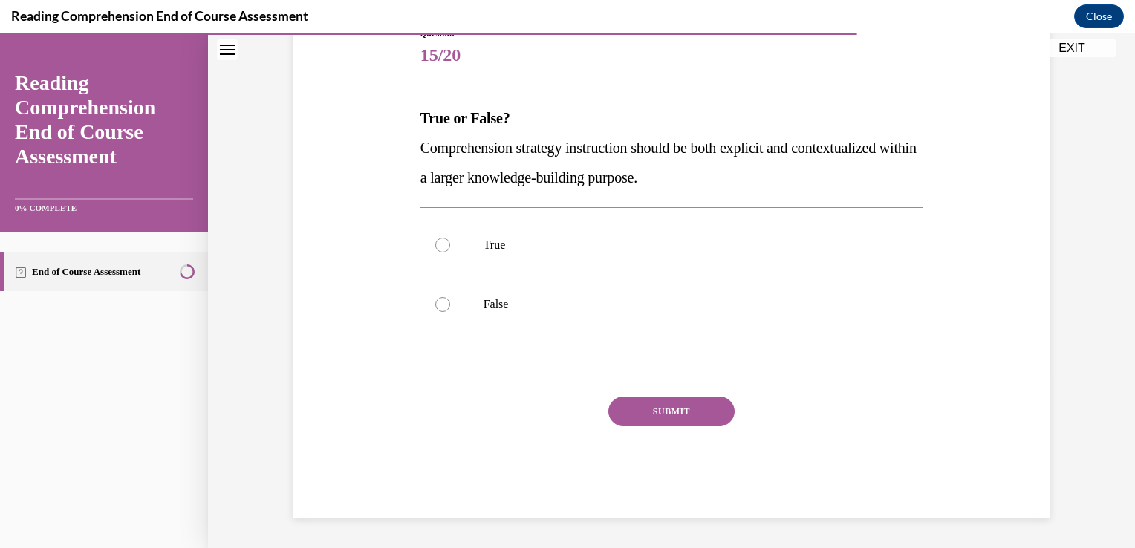
scroll to position [165, 0]
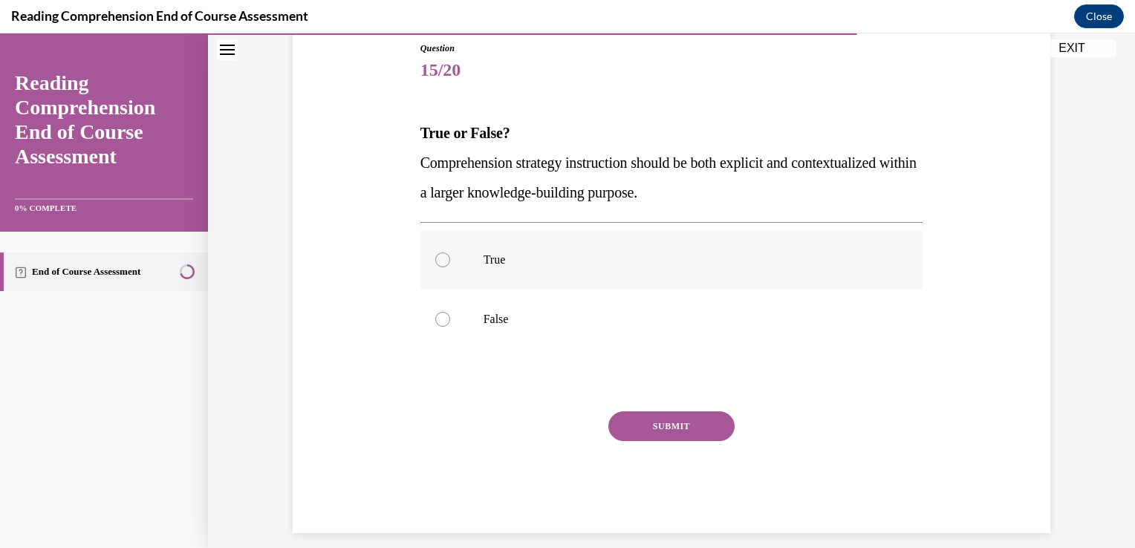
click at [440, 256] on div at bounding box center [442, 260] width 15 height 15
click at [440, 256] on input "True" at bounding box center [442, 260] width 15 height 15
radio input "true"
click at [649, 420] on button "SUBMIT" at bounding box center [671, 427] width 126 height 30
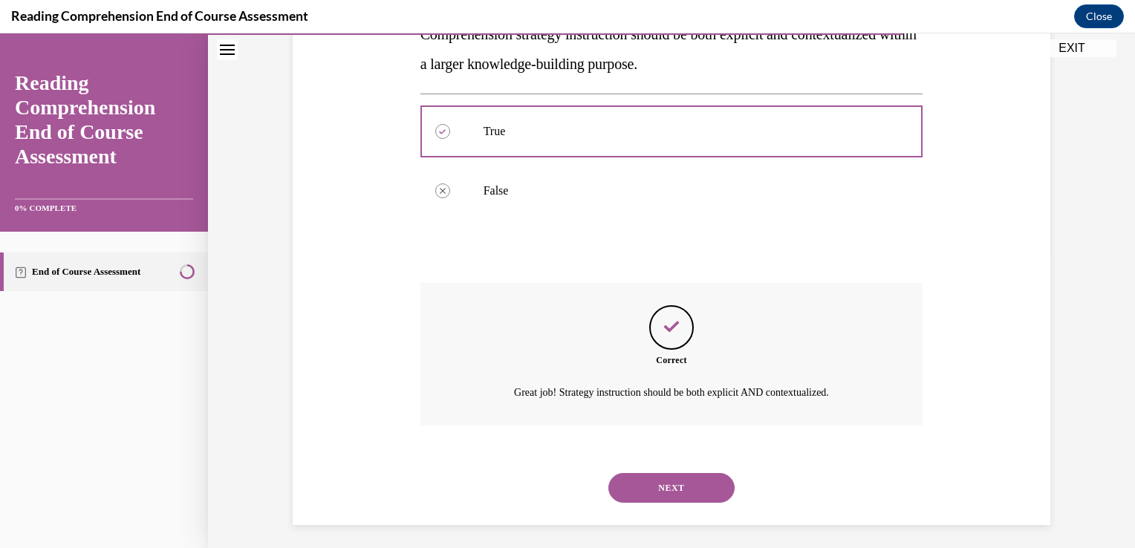
scroll to position [299, 0]
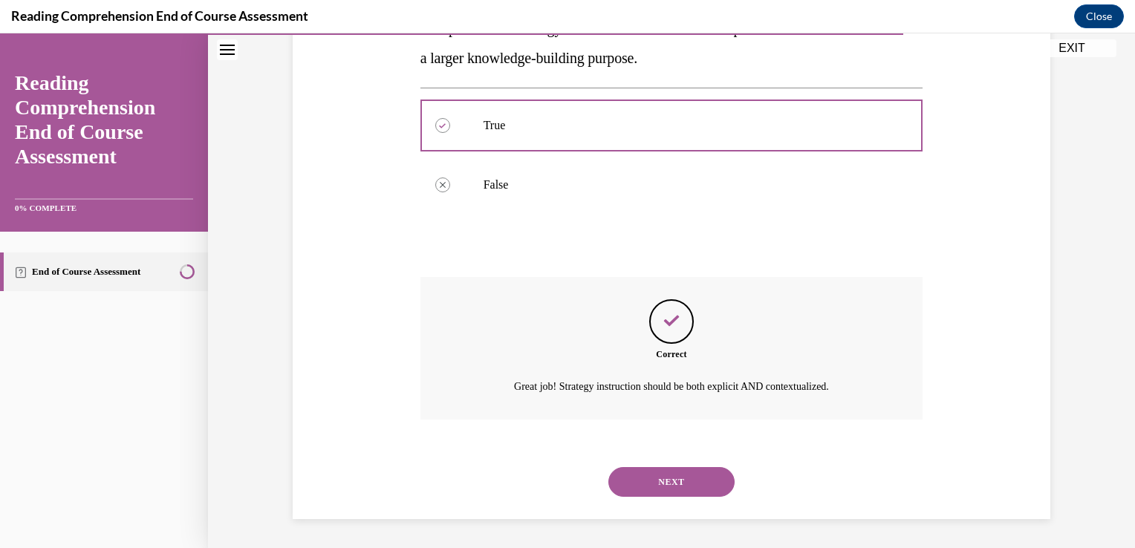
click at [654, 478] on button "NEXT" at bounding box center [671, 482] width 126 height 30
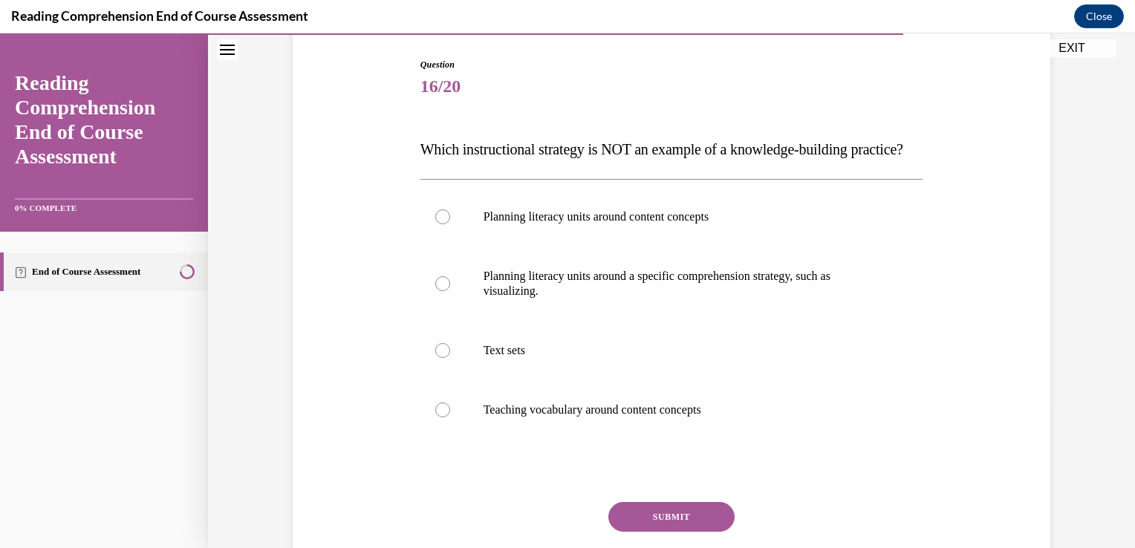
scroll to position [155, 0]
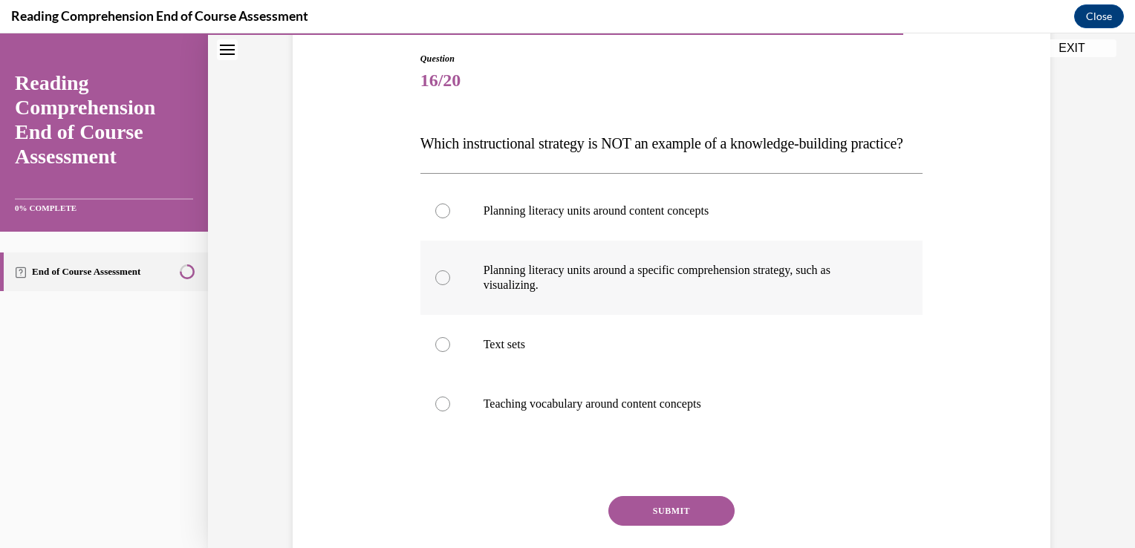
click at [435, 285] on div at bounding box center [442, 277] width 15 height 15
click at [435, 285] on input "Planning literacy units around a specific comprehension strategy, such as visua…" at bounding box center [442, 277] width 15 height 15
radio input "true"
click at [646, 526] on button "SUBMIT" at bounding box center [671, 511] width 126 height 30
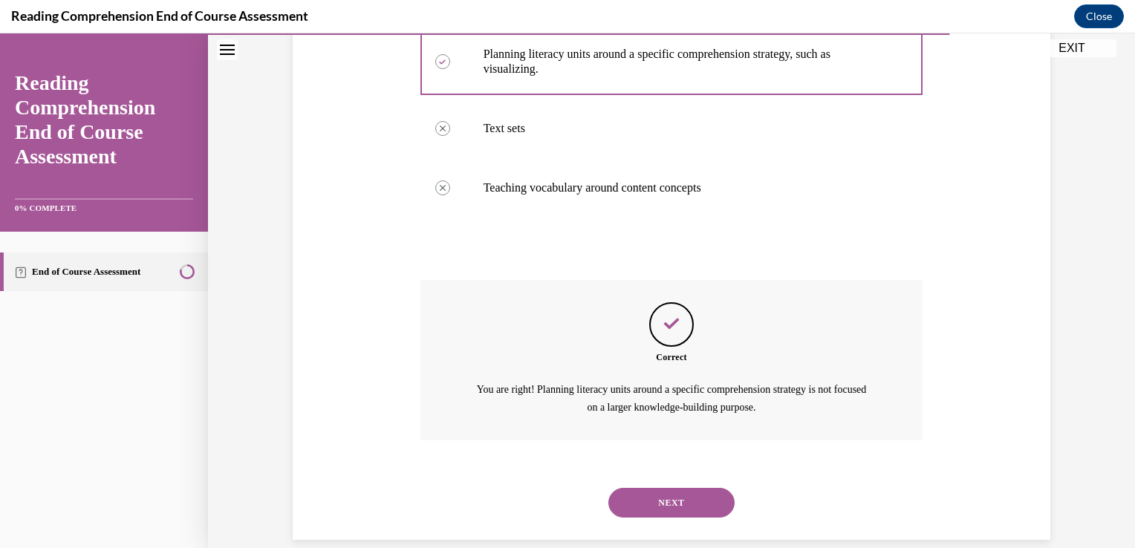
scroll to position [421, 0]
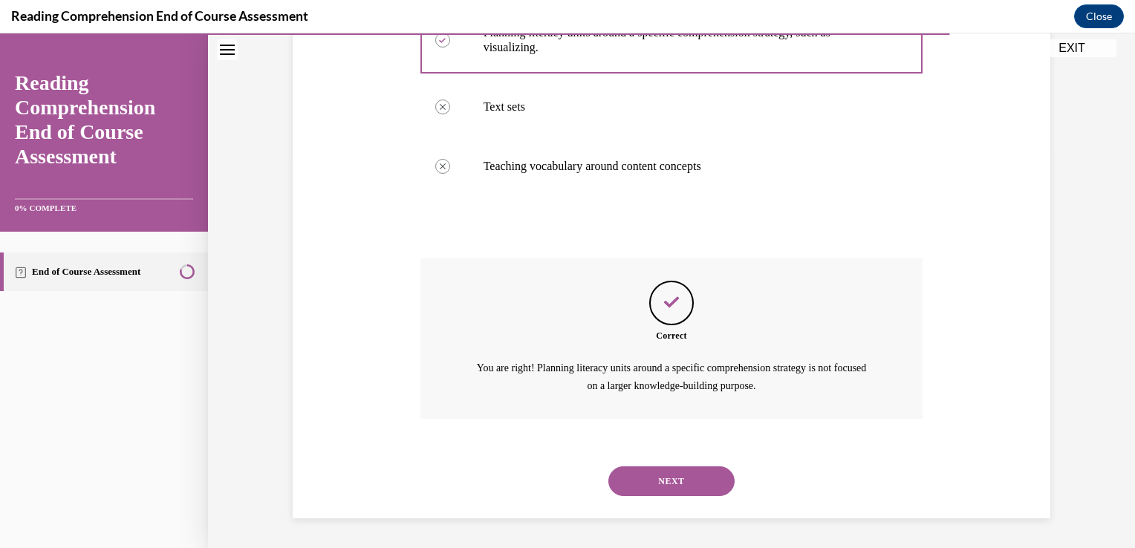
click at [660, 478] on button "NEXT" at bounding box center [671, 482] width 126 height 30
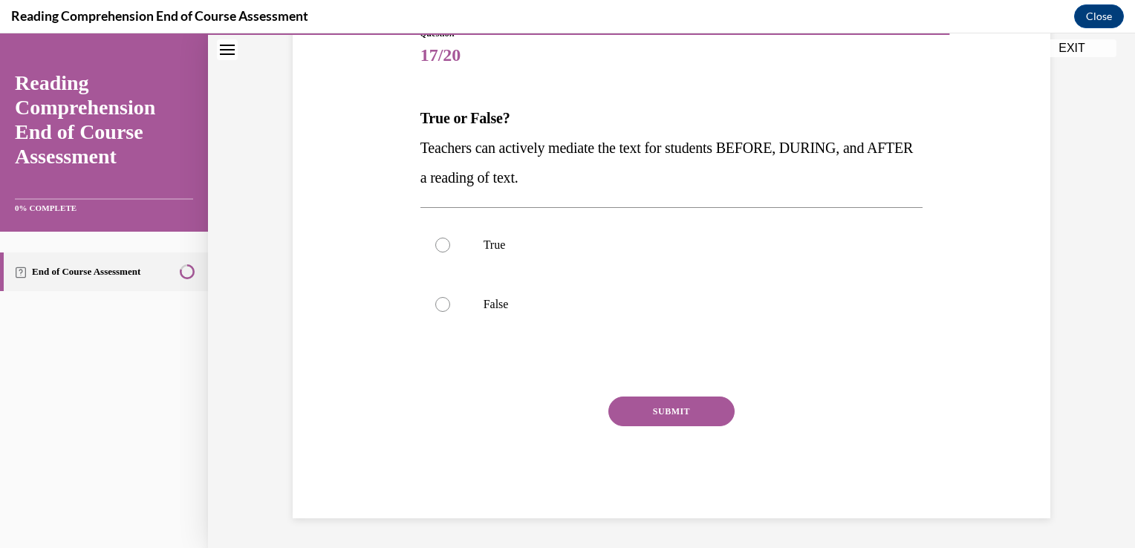
scroll to position [165, 0]
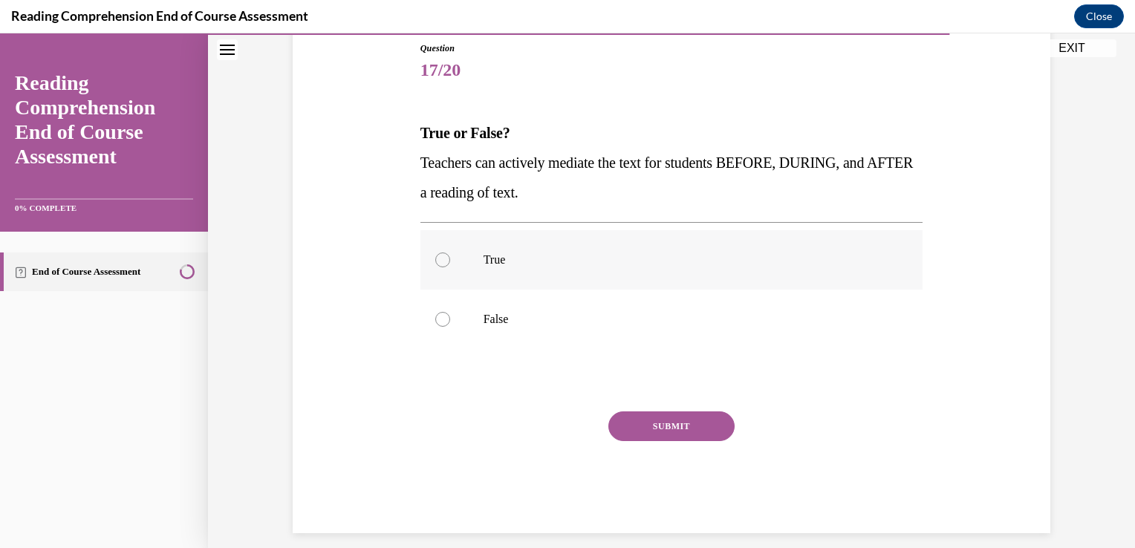
click at [436, 258] on div at bounding box center [442, 260] width 15 height 15
click at [436, 258] on input "True" at bounding box center [442, 260] width 15 height 15
radio input "true"
click at [652, 422] on button "SUBMIT" at bounding box center [671, 427] width 126 height 30
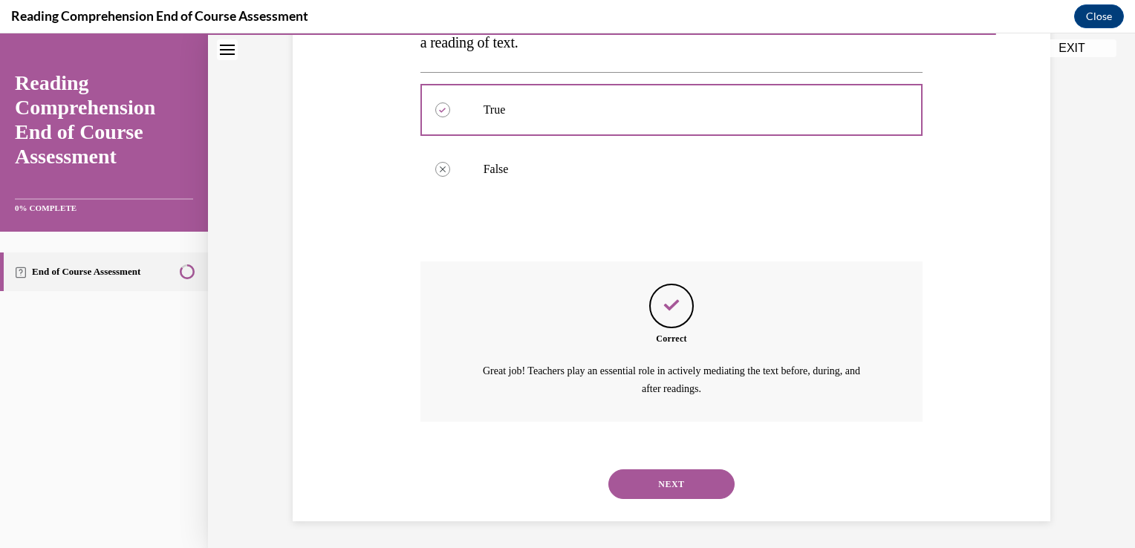
scroll to position [317, 0]
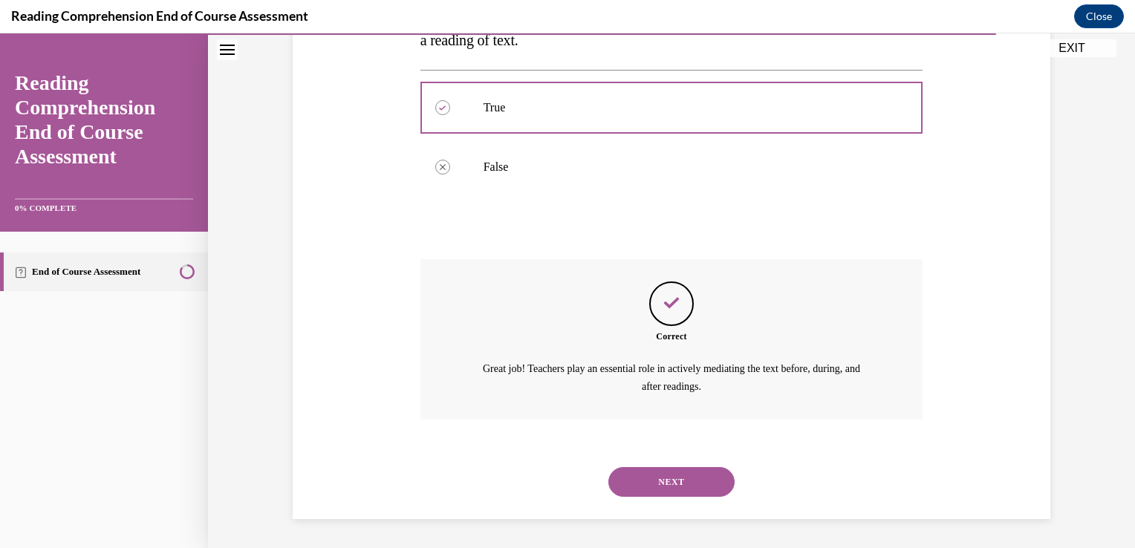
click at [660, 478] on button "NEXT" at bounding box center [671, 482] width 126 height 30
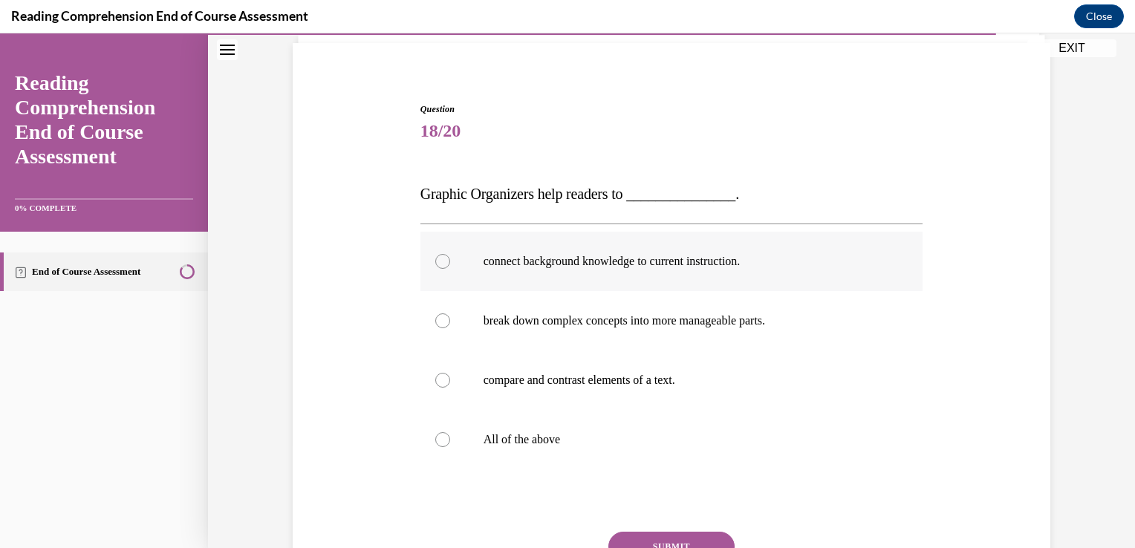
scroll to position [105, 0]
click at [435, 438] on div at bounding box center [442, 438] width 15 height 15
click at [435, 438] on input "All of the above" at bounding box center [442, 438] width 15 height 15
radio input "true"
click at [660, 538] on button "SUBMIT" at bounding box center [671, 545] width 126 height 30
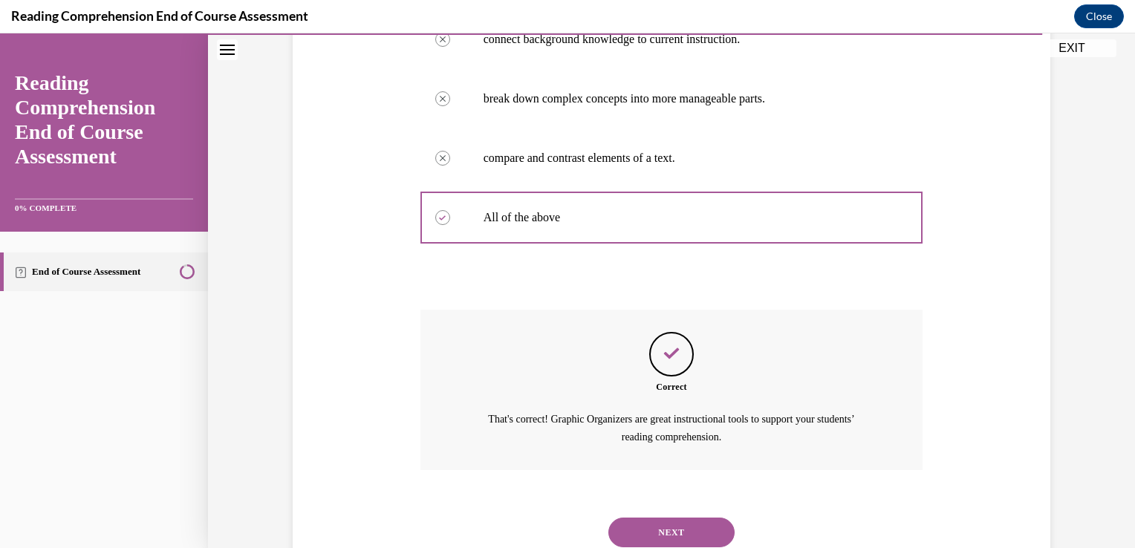
scroll to position [377, 0]
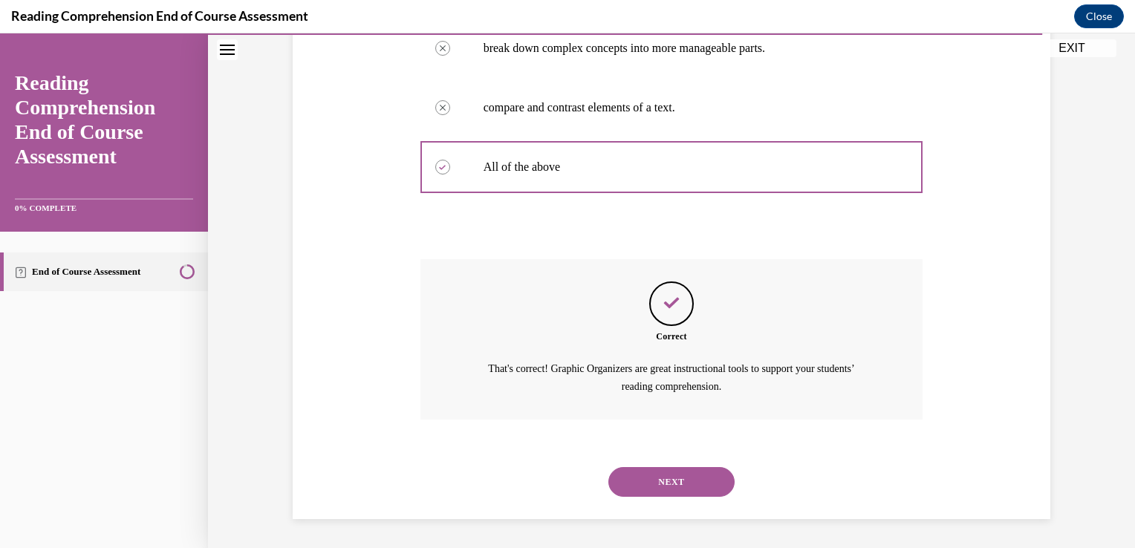
click at [655, 476] on button "NEXT" at bounding box center [671, 482] width 126 height 30
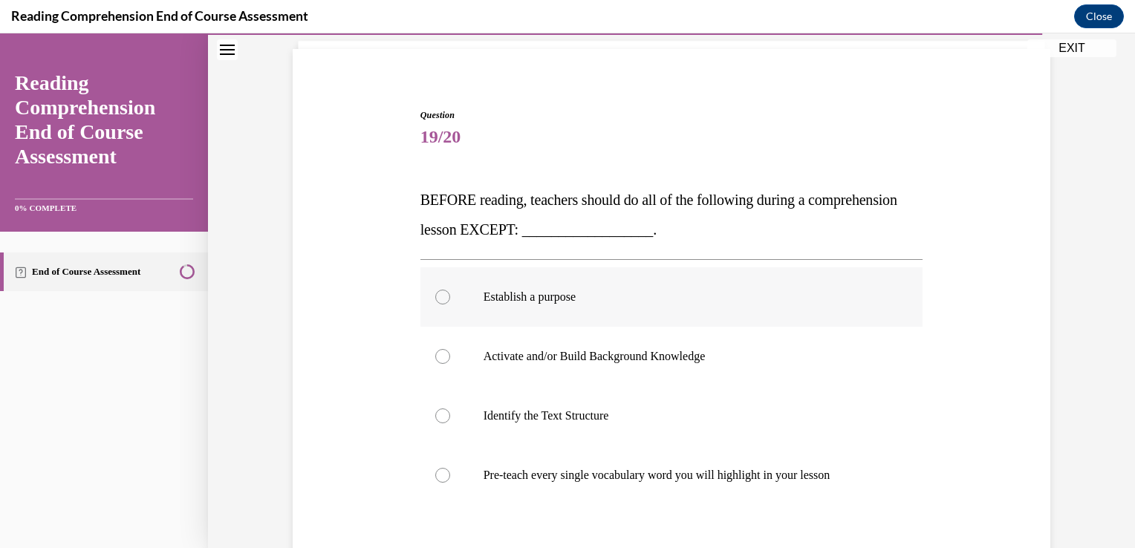
scroll to position [119, 0]
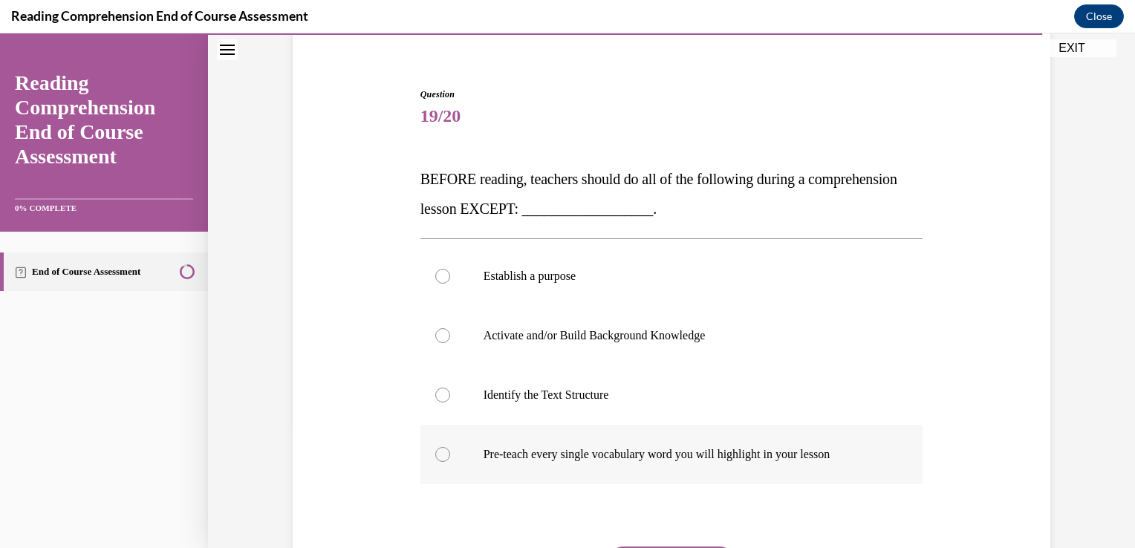
click at [435, 452] on div at bounding box center [442, 454] width 15 height 15
click at [435, 452] on input "Pre-teach every single vocabulary word you will highlight in your lesson" at bounding box center [442, 454] width 15 height 15
radio input "true"
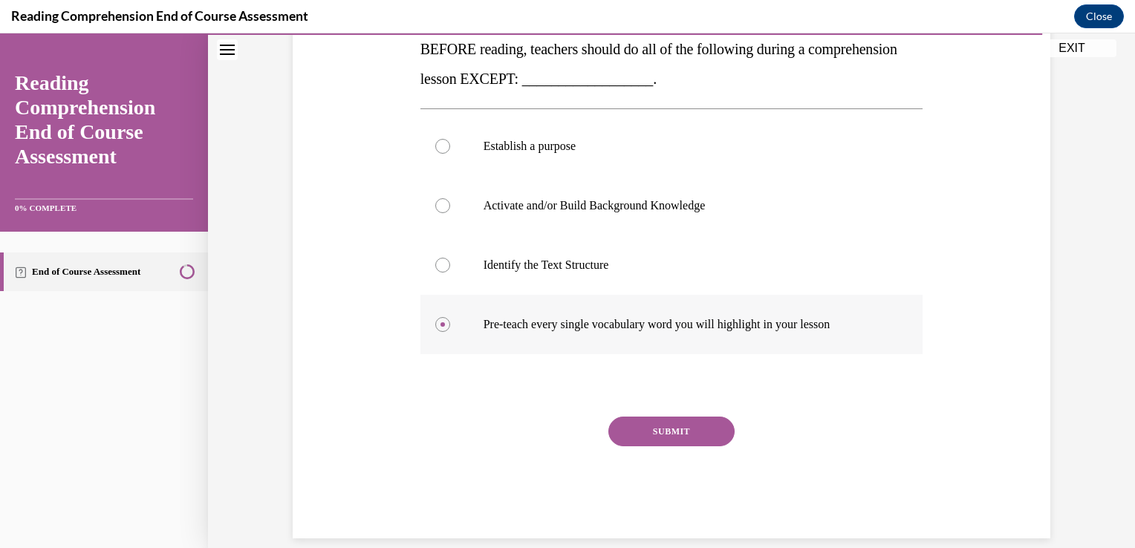
scroll to position [251, 0]
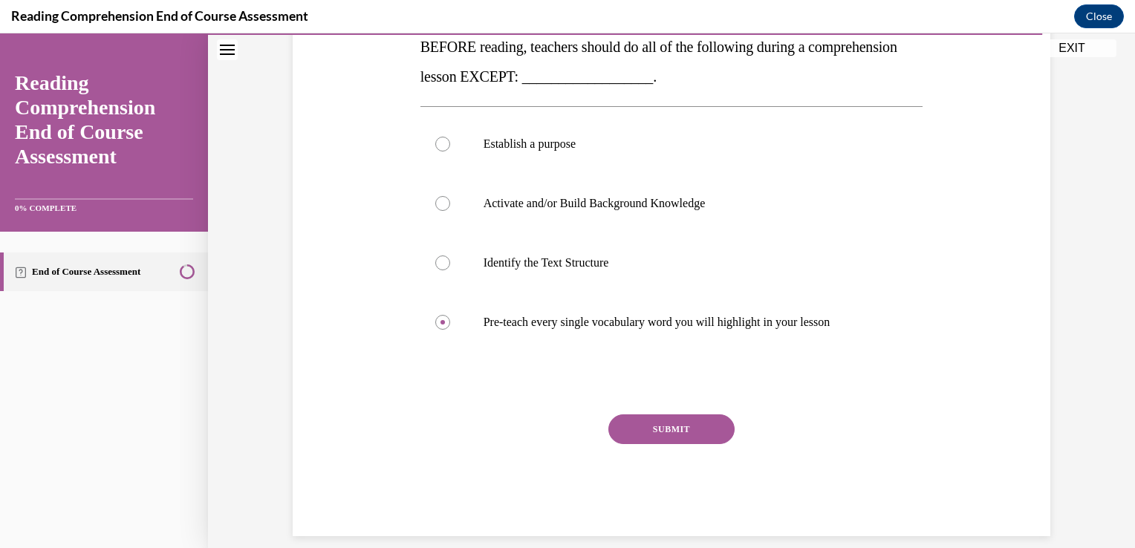
click at [663, 429] on button "SUBMIT" at bounding box center [671, 430] width 126 height 30
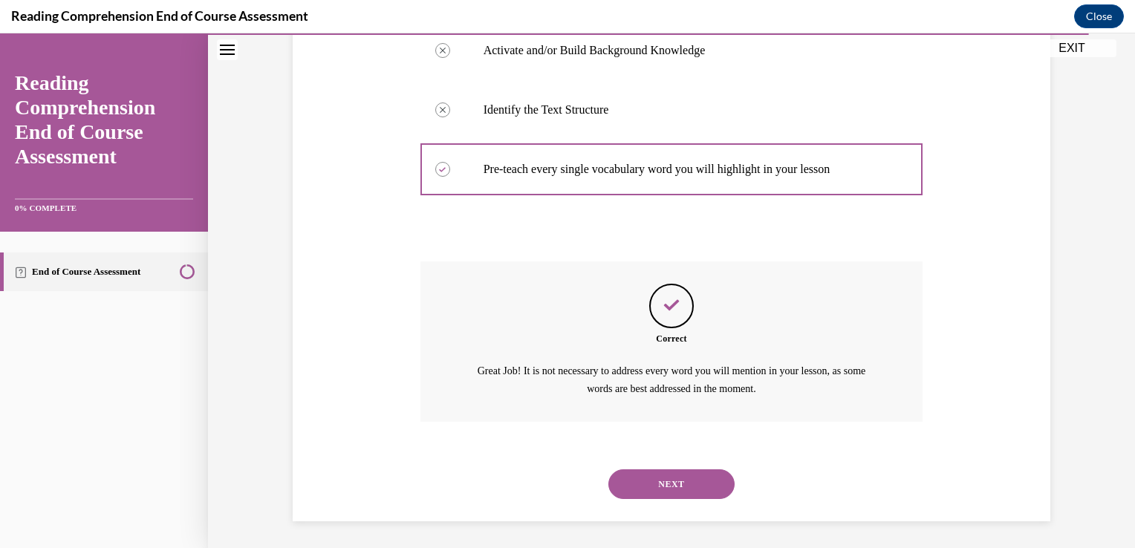
scroll to position [406, 0]
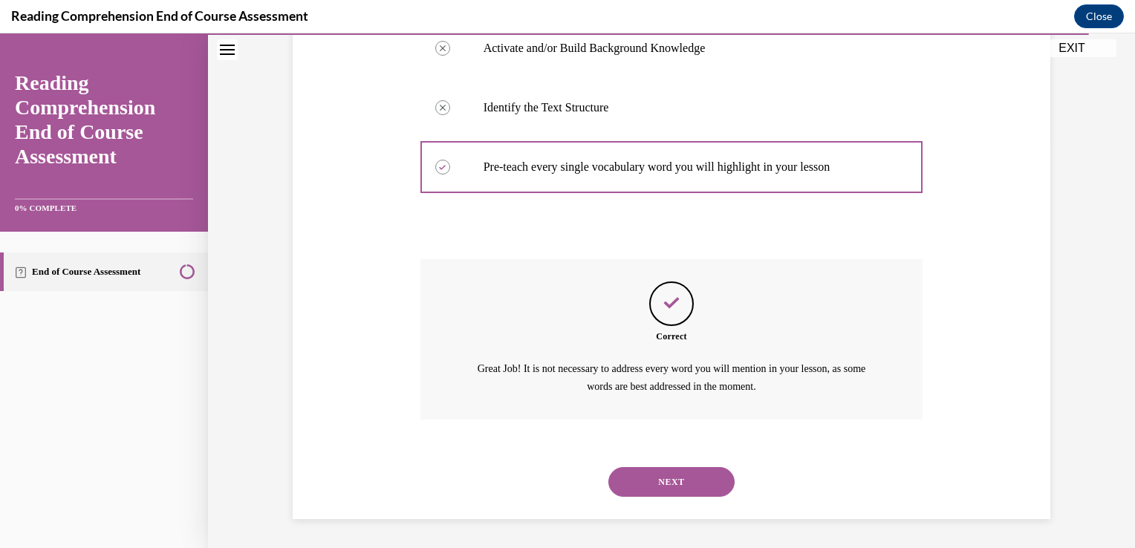
click at [663, 475] on button "NEXT" at bounding box center [671, 482] width 126 height 30
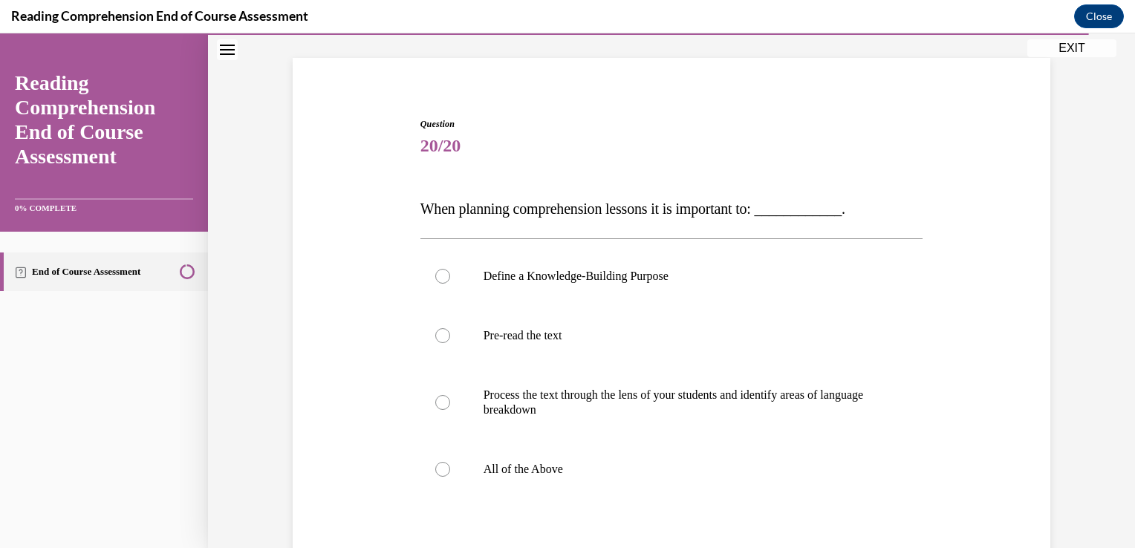
scroll to position [110, 0]
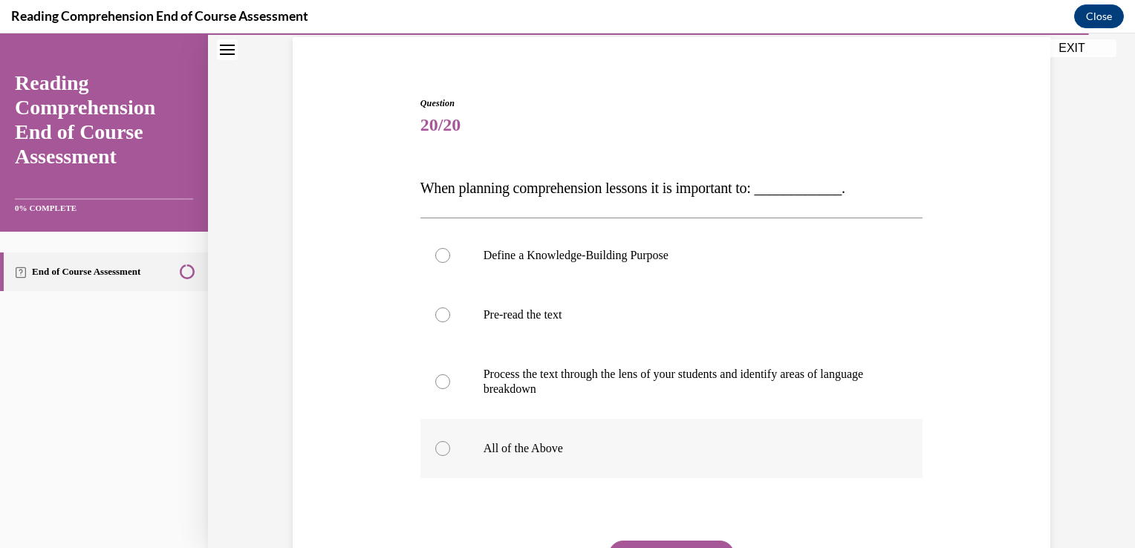
click at [440, 449] on div at bounding box center [442, 448] width 15 height 15
click at [440, 449] on input "All of the Above" at bounding box center [442, 448] width 15 height 15
radio input "true"
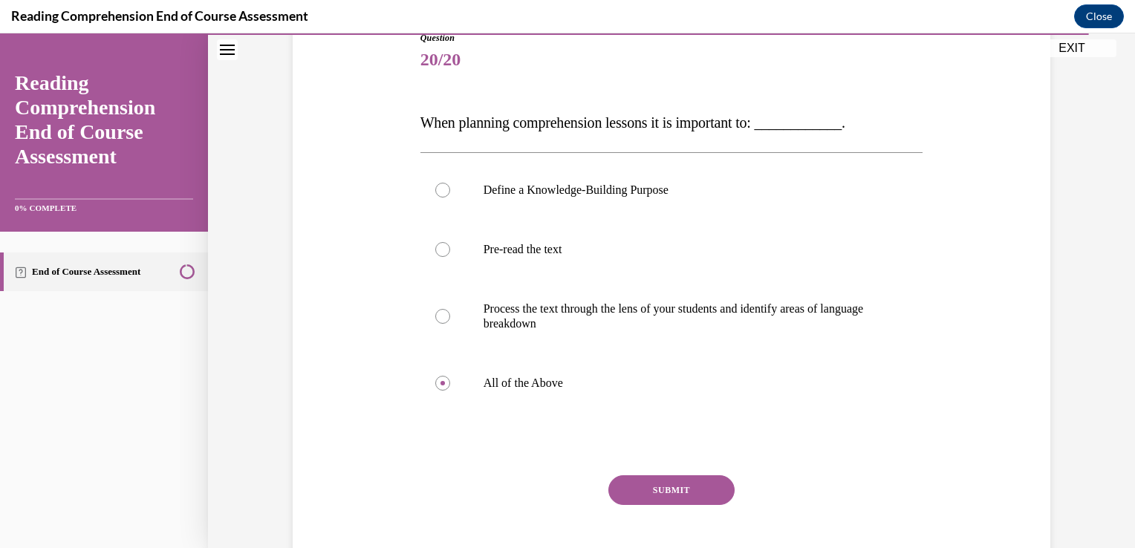
scroll to position [178, 0]
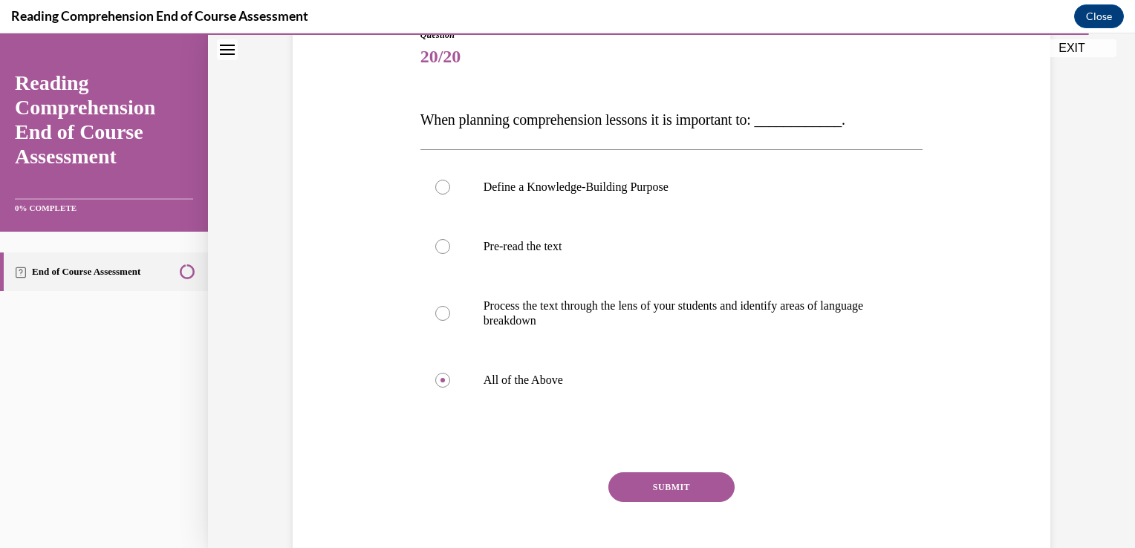
click at [666, 487] on button "SUBMIT" at bounding box center [671, 488] width 126 height 30
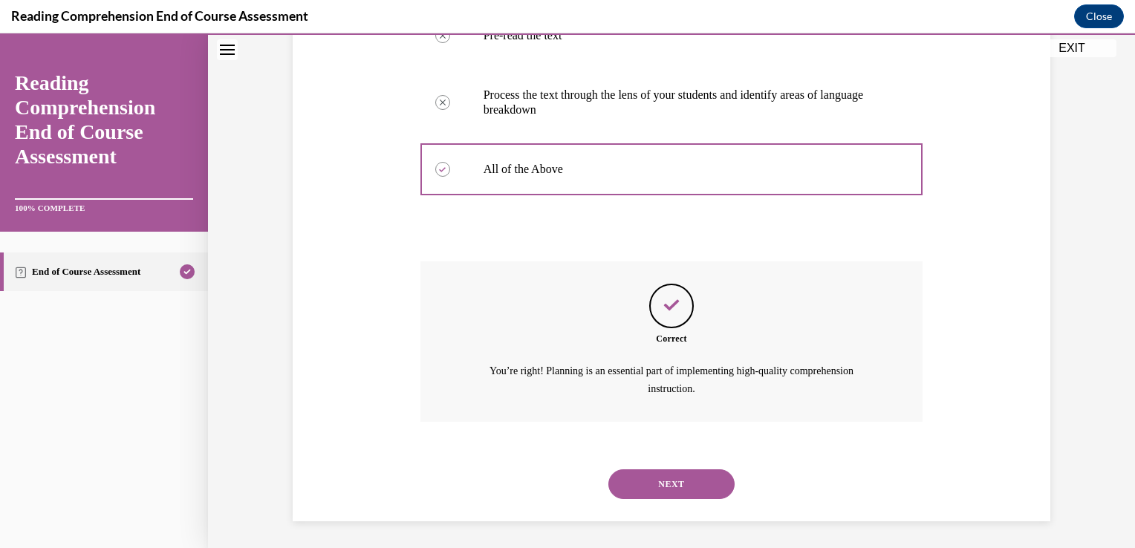
scroll to position [392, 0]
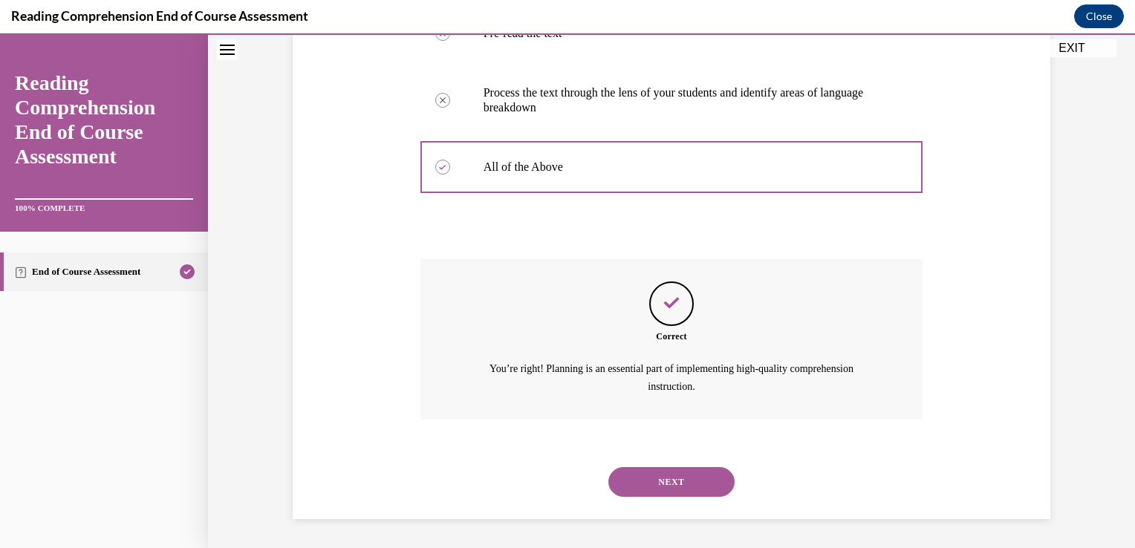
click at [666, 483] on button "NEXT" at bounding box center [671, 482] width 126 height 30
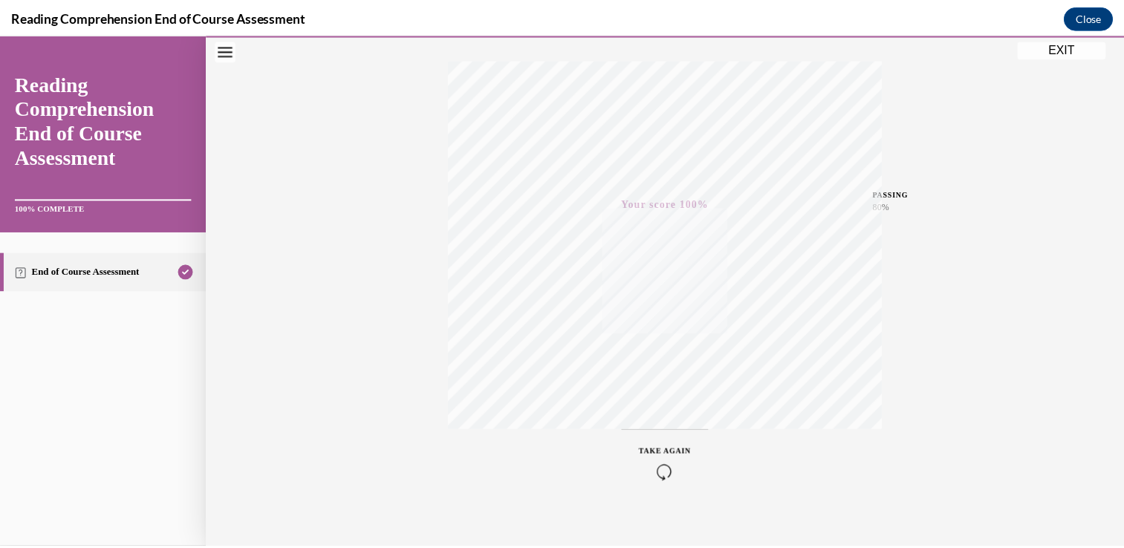
scroll to position [246, 0]
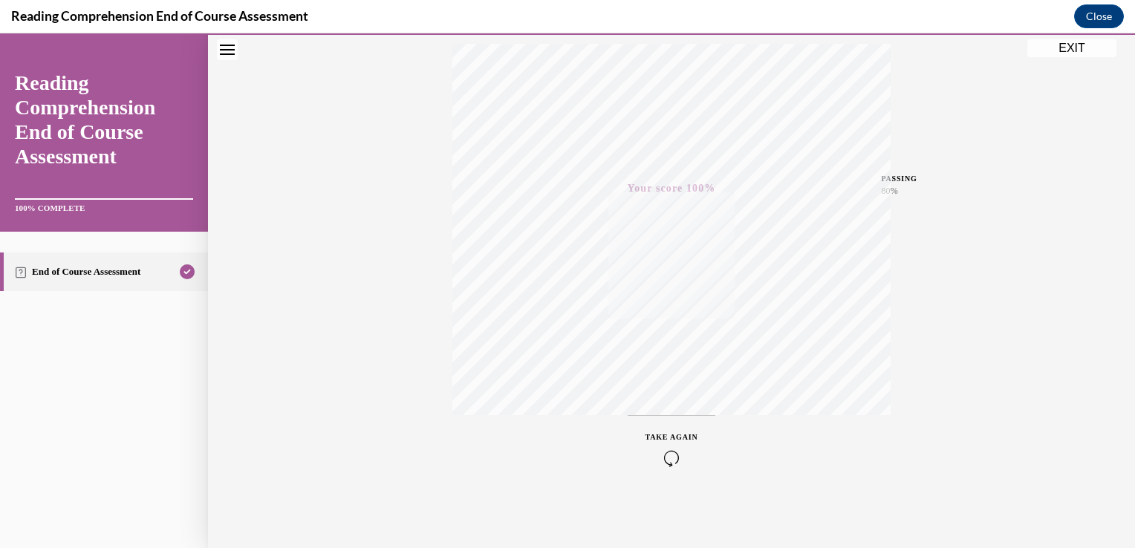
click at [1082, 48] on button "EXIT" at bounding box center [1071, 48] width 89 height 18
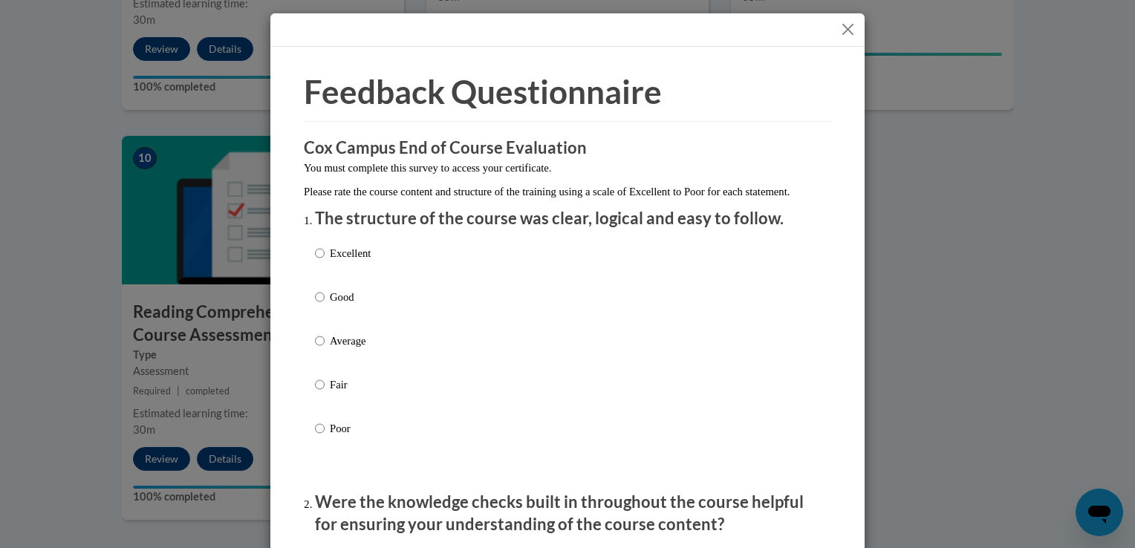
click at [841, 30] on button "Close" at bounding box center [848, 29] width 19 height 19
